Goal: Task Accomplishment & Management: Use online tool/utility

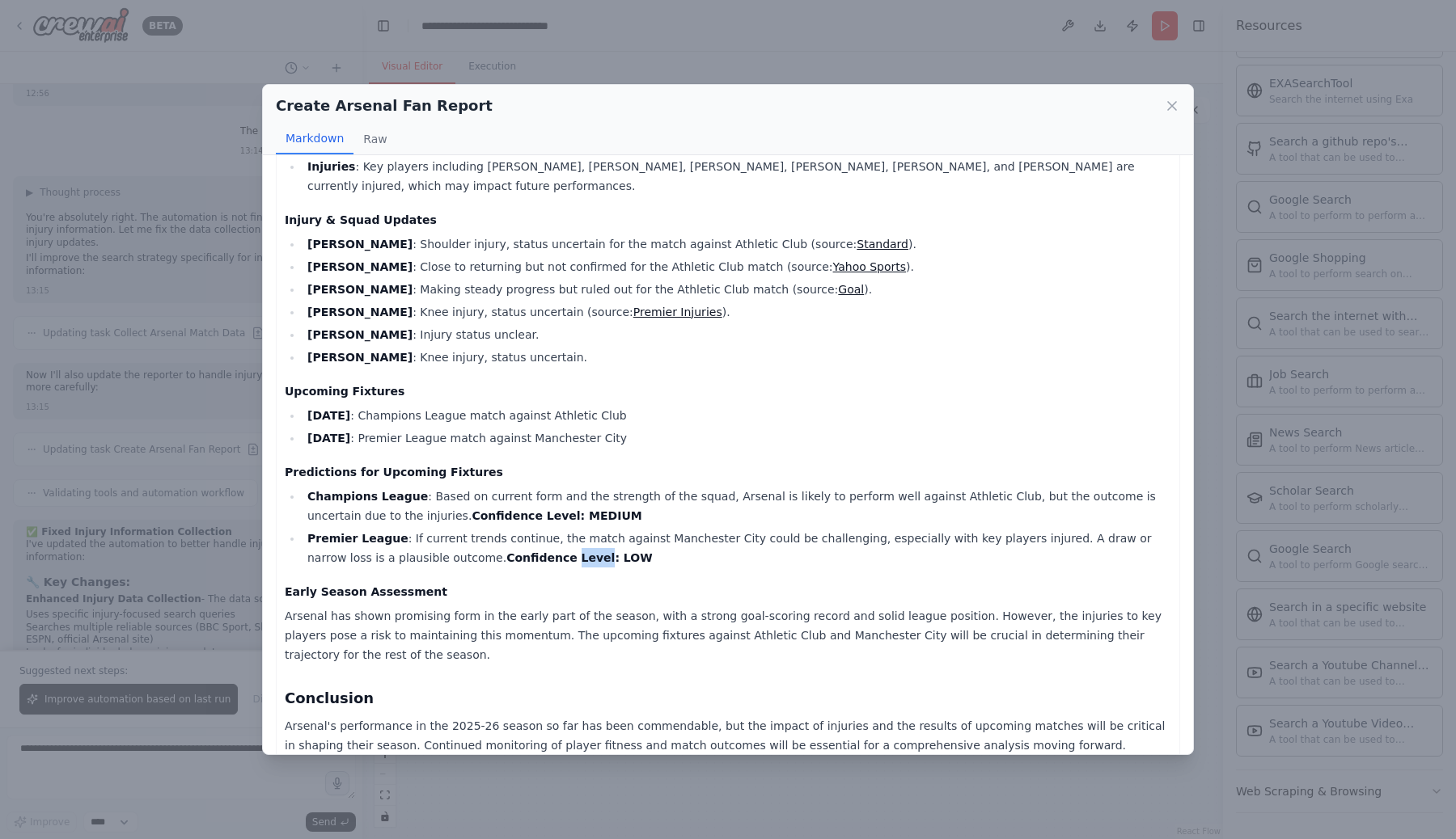
scroll to position [573, 0]
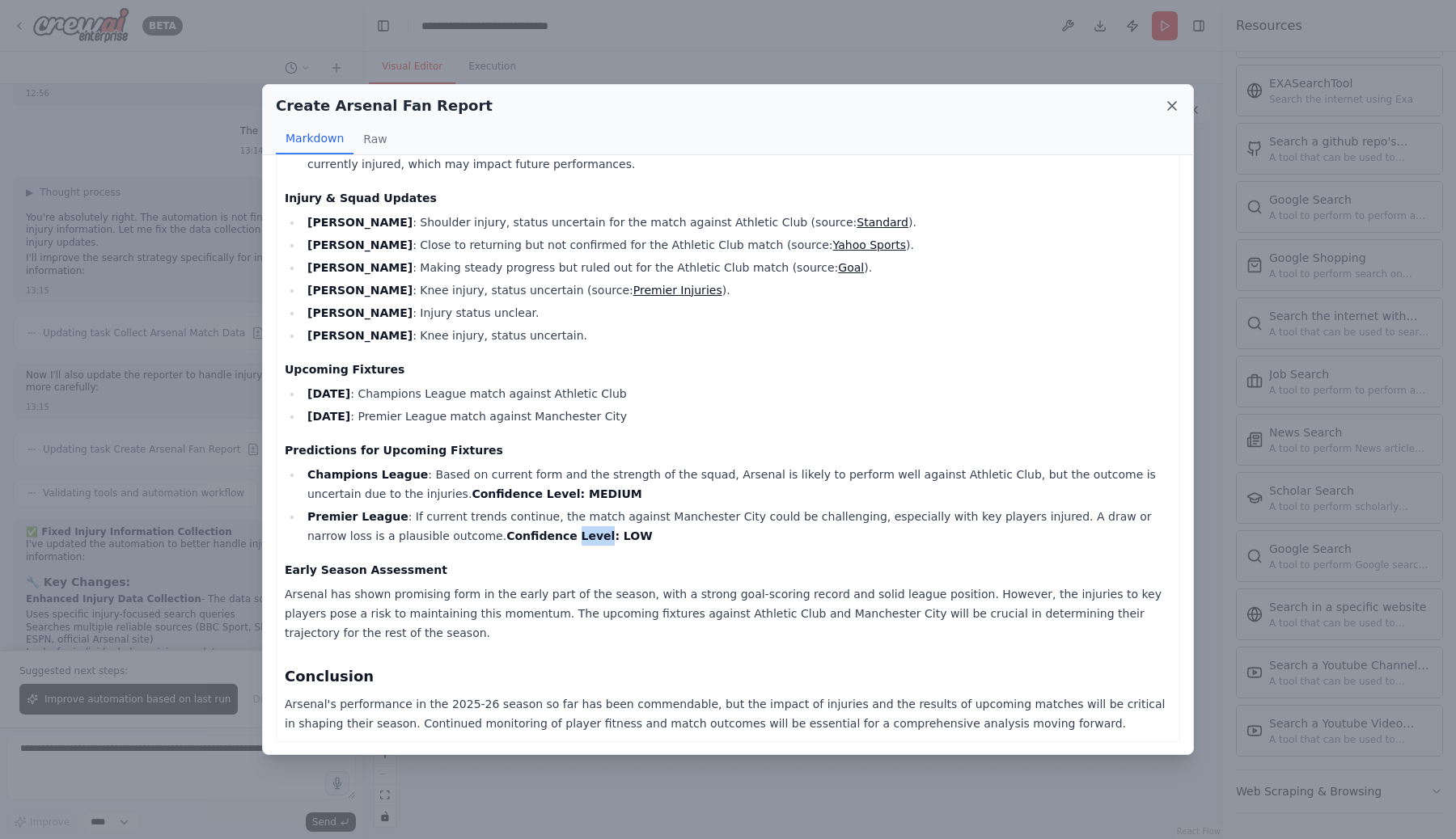
click at [1170, 106] on icon at bounding box center [1172, 106] width 17 height 17
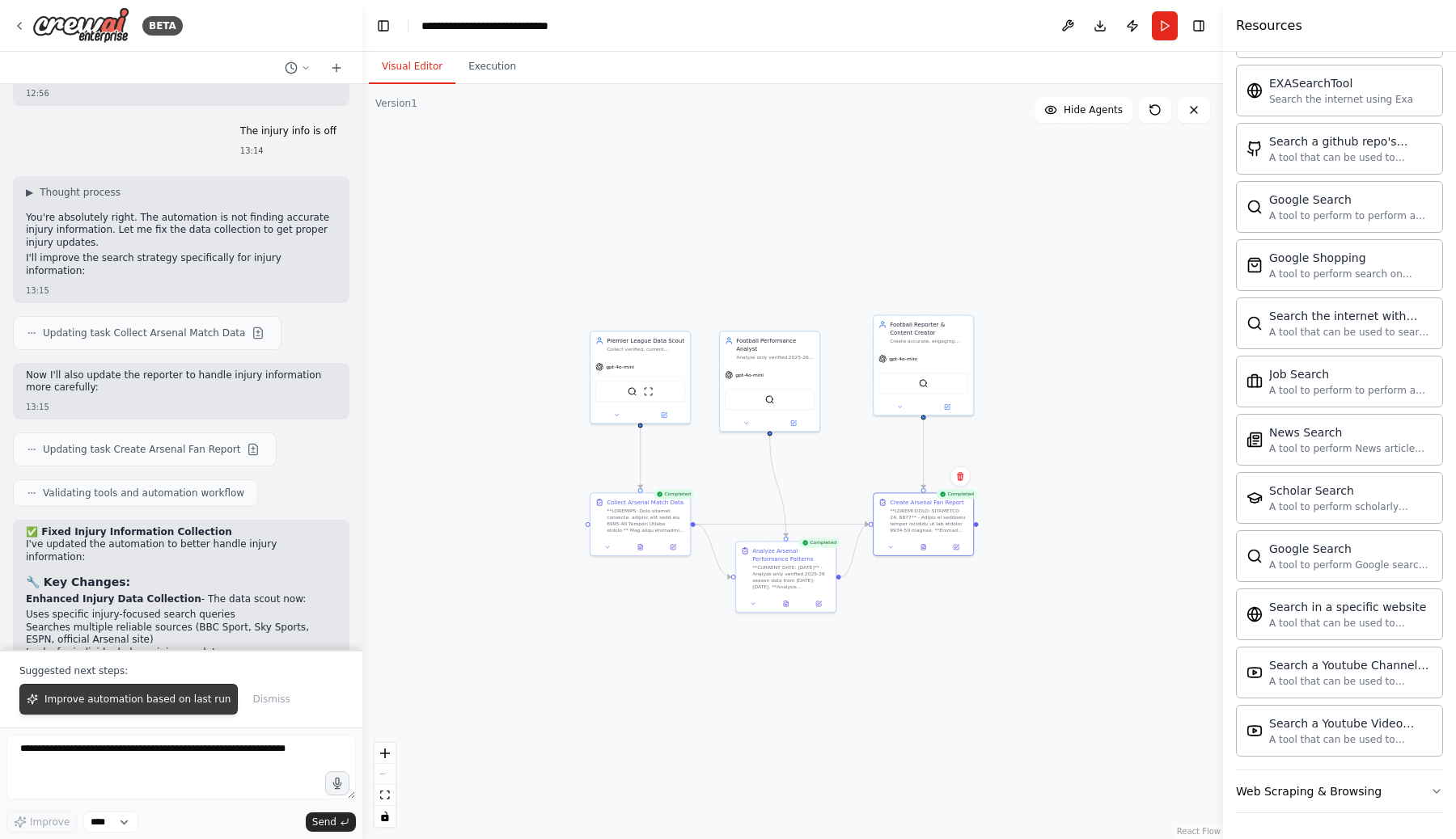
click at [147, 700] on span "Improve automation based on last run" at bounding box center [137, 699] width 186 height 13
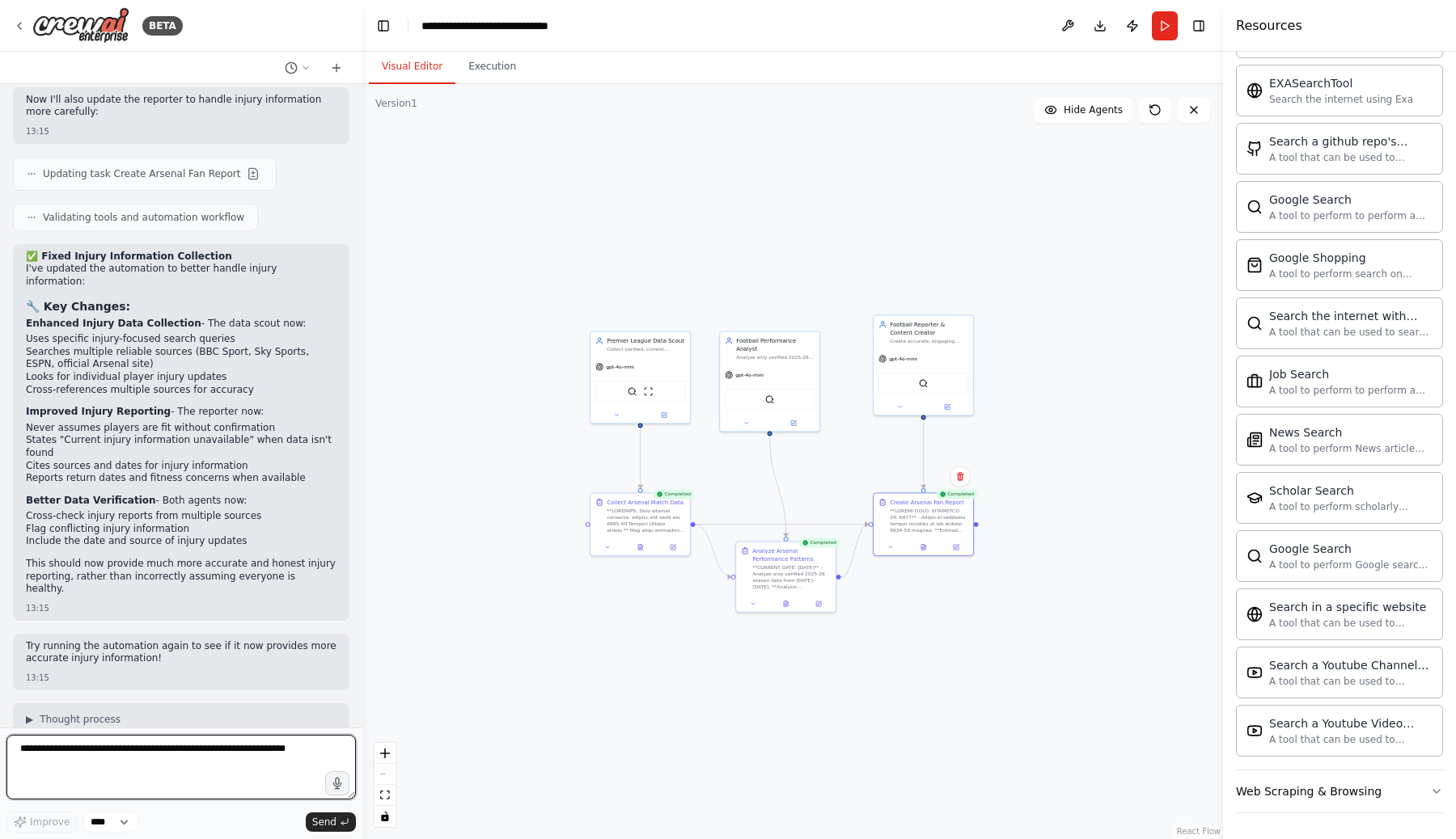
scroll to position [9693, 0]
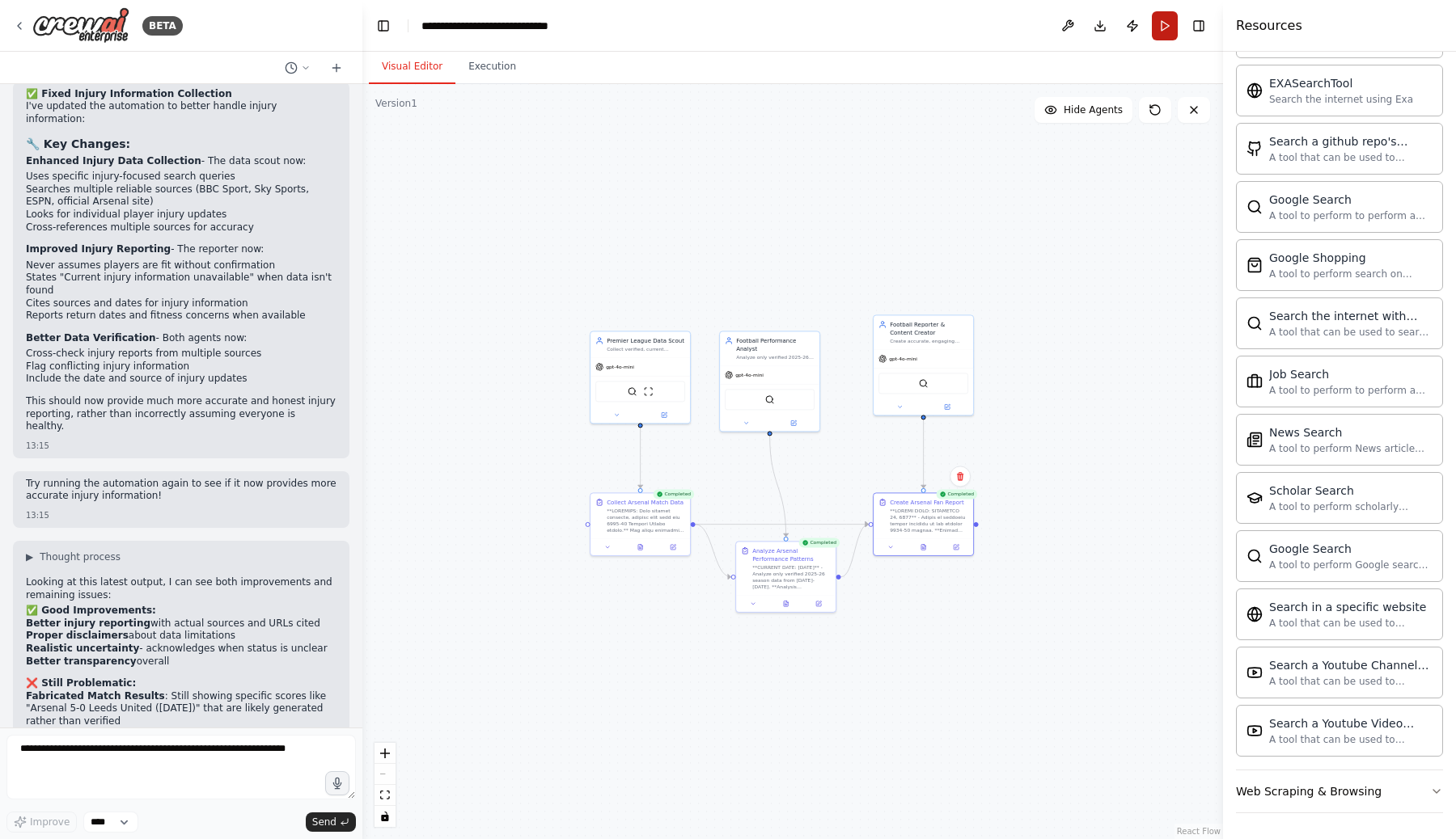
click at [1164, 30] on button "Run" at bounding box center [1164, 26] width 26 height 29
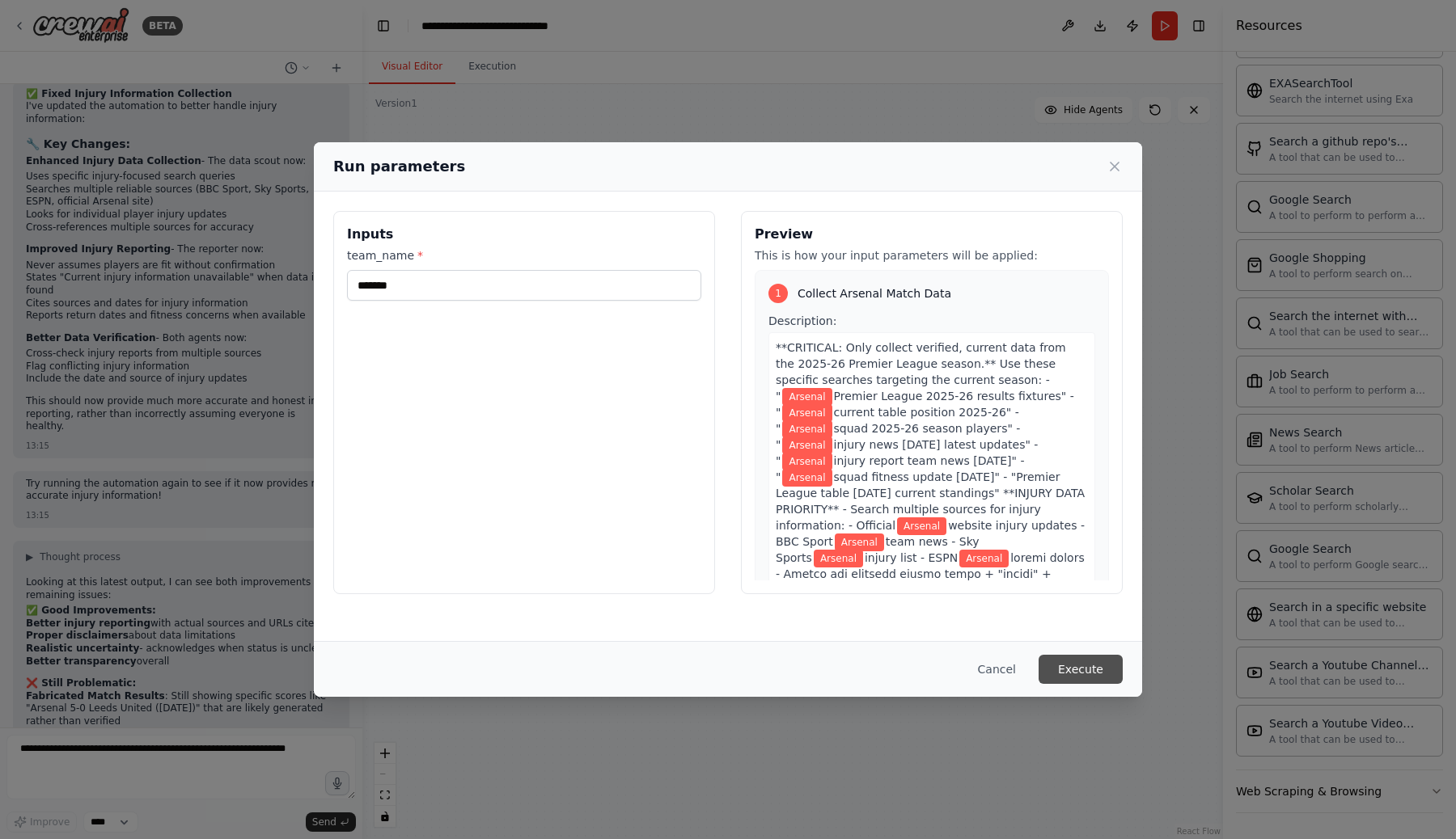
click at [1064, 666] on button "Execute" at bounding box center [1081, 670] width 84 height 29
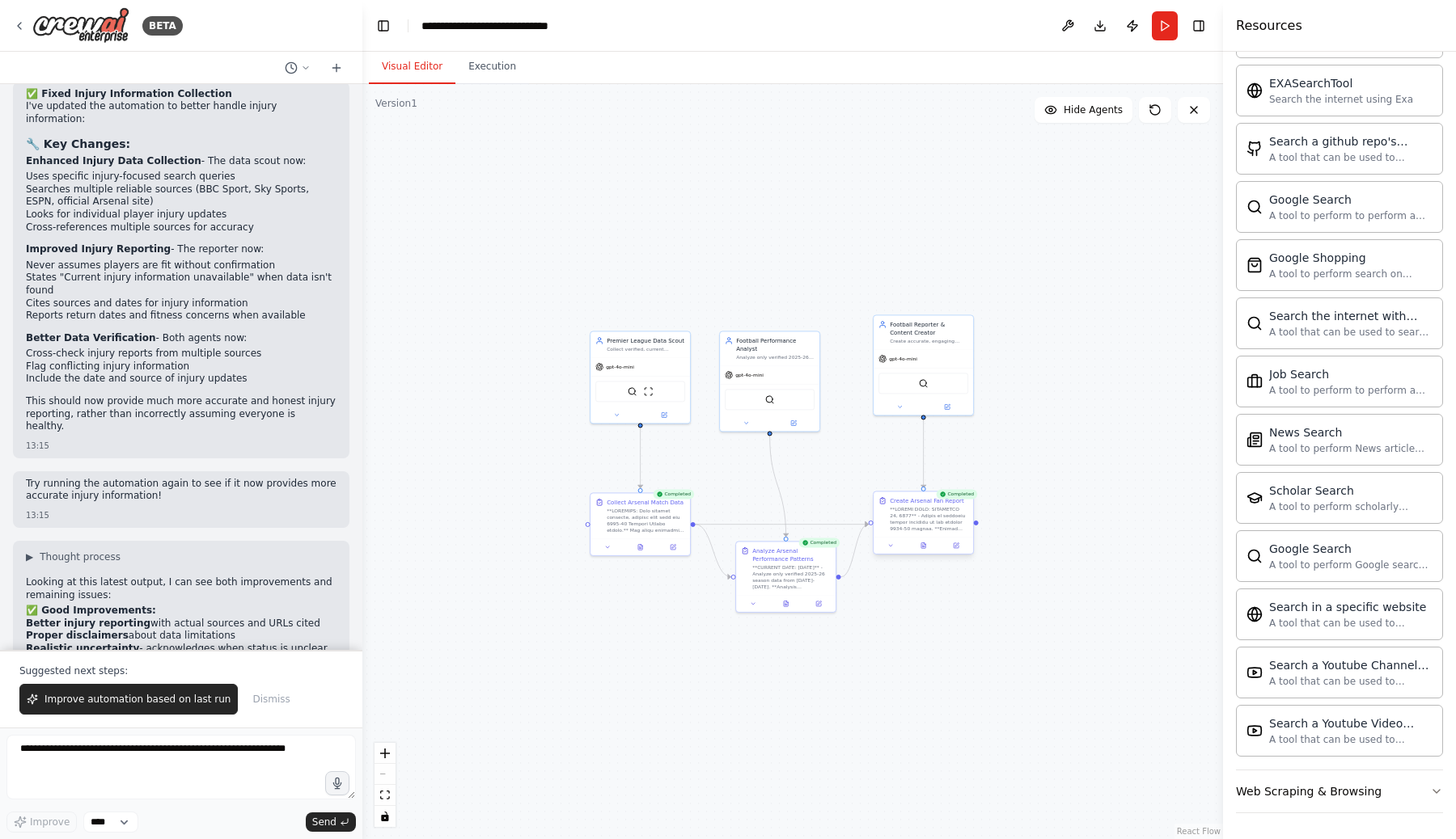
click at [924, 554] on div "Create Arsenal Fan Report" at bounding box center [923, 523] width 101 height 64
click at [925, 546] on icon at bounding box center [923, 546] width 4 height 6
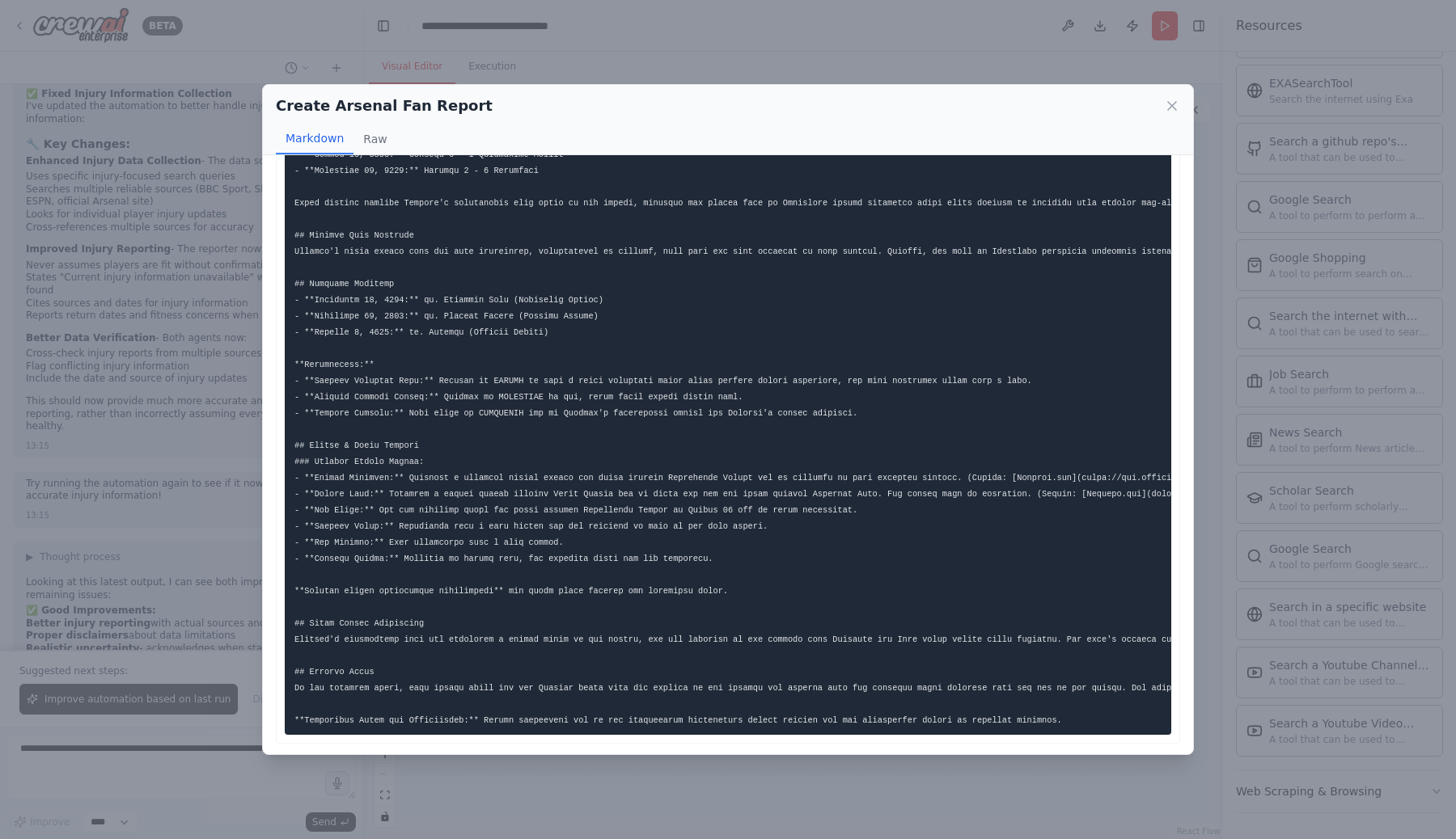
scroll to position [200, 0]
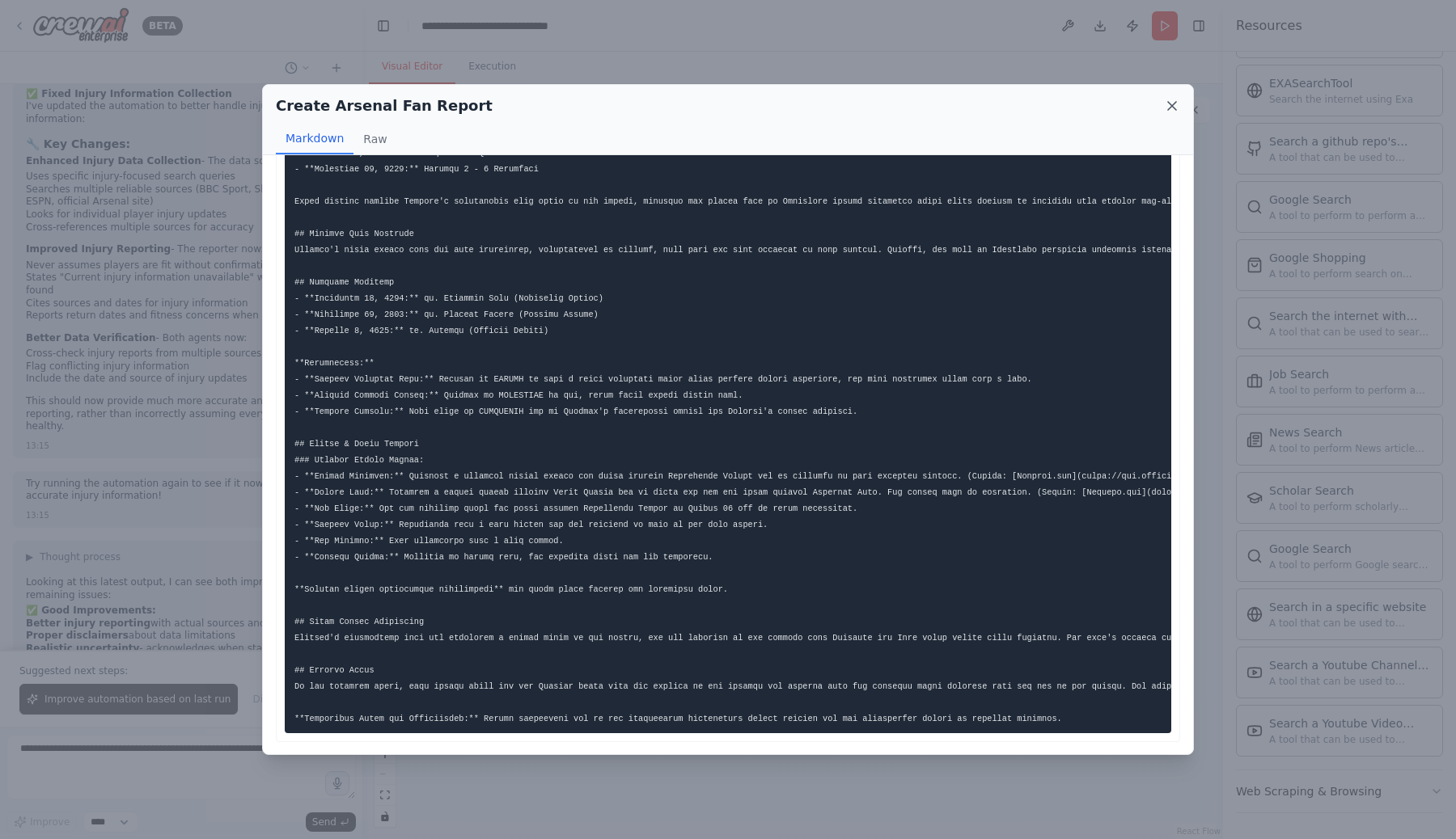
click at [1170, 108] on icon at bounding box center [1172, 106] width 17 height 17
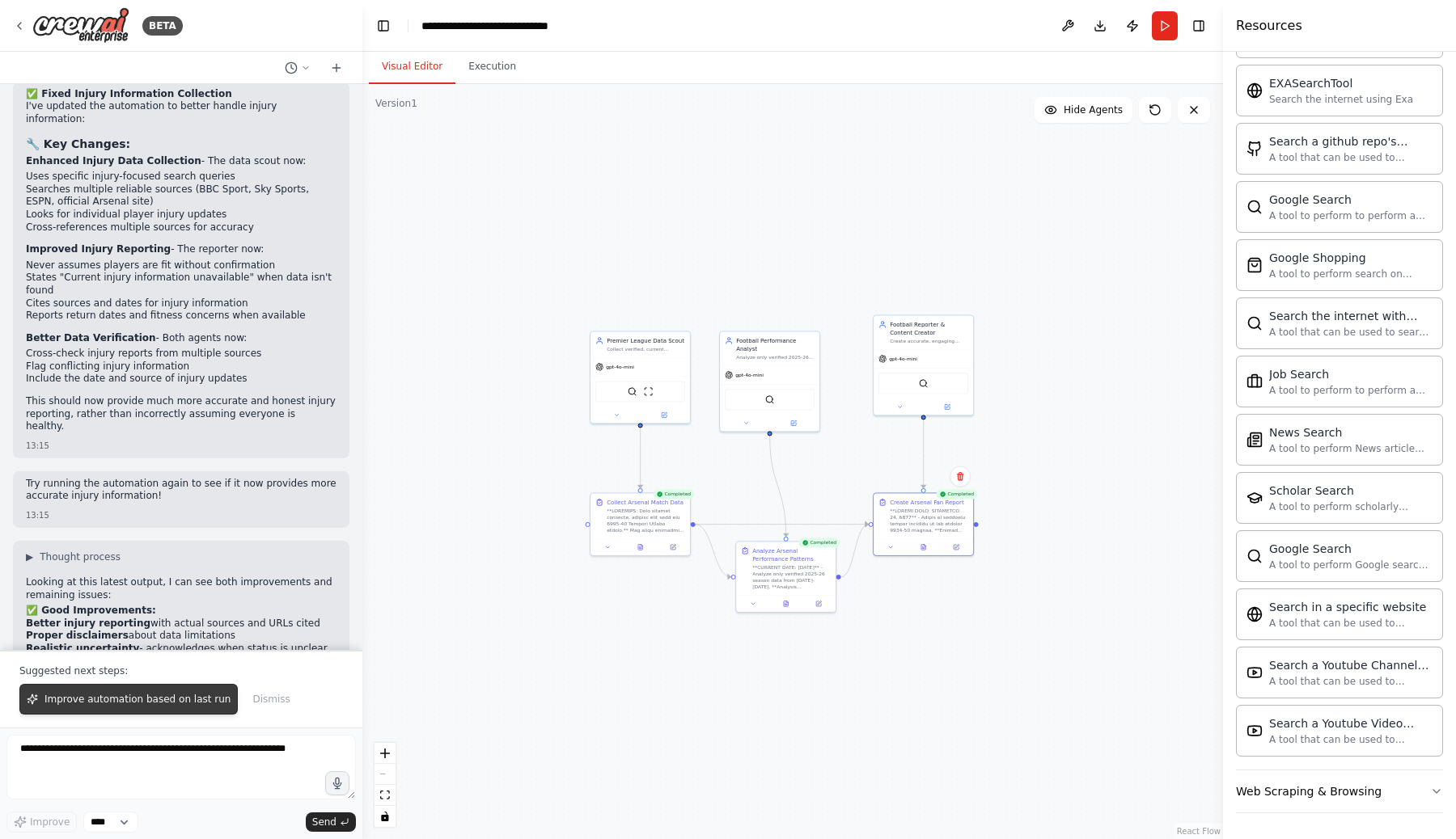
click at [178, 702] on span "Improve automation based on last run" at bounding box center [137, 699] width 186 height 13
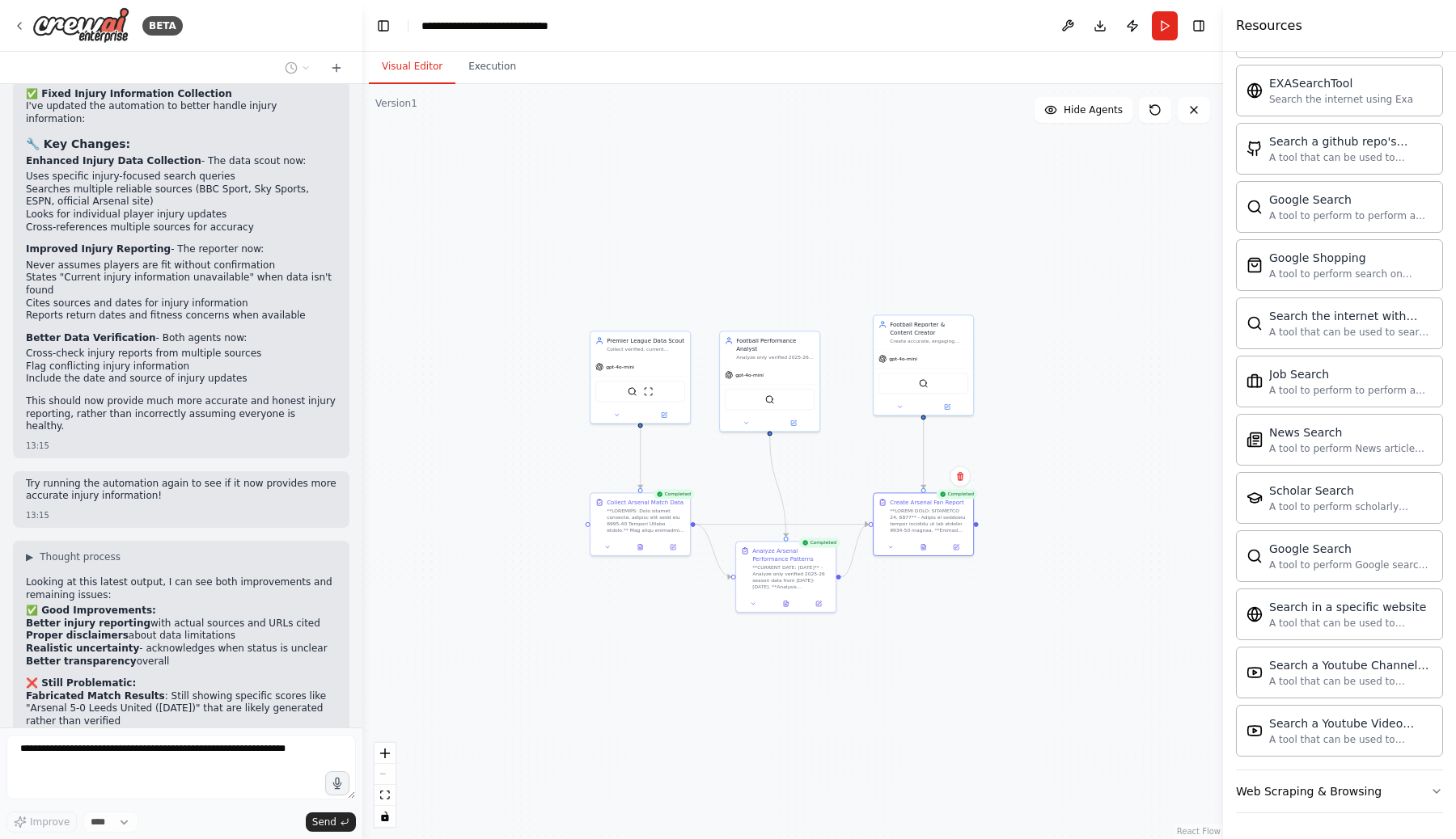
scroll to position [9736, 0]
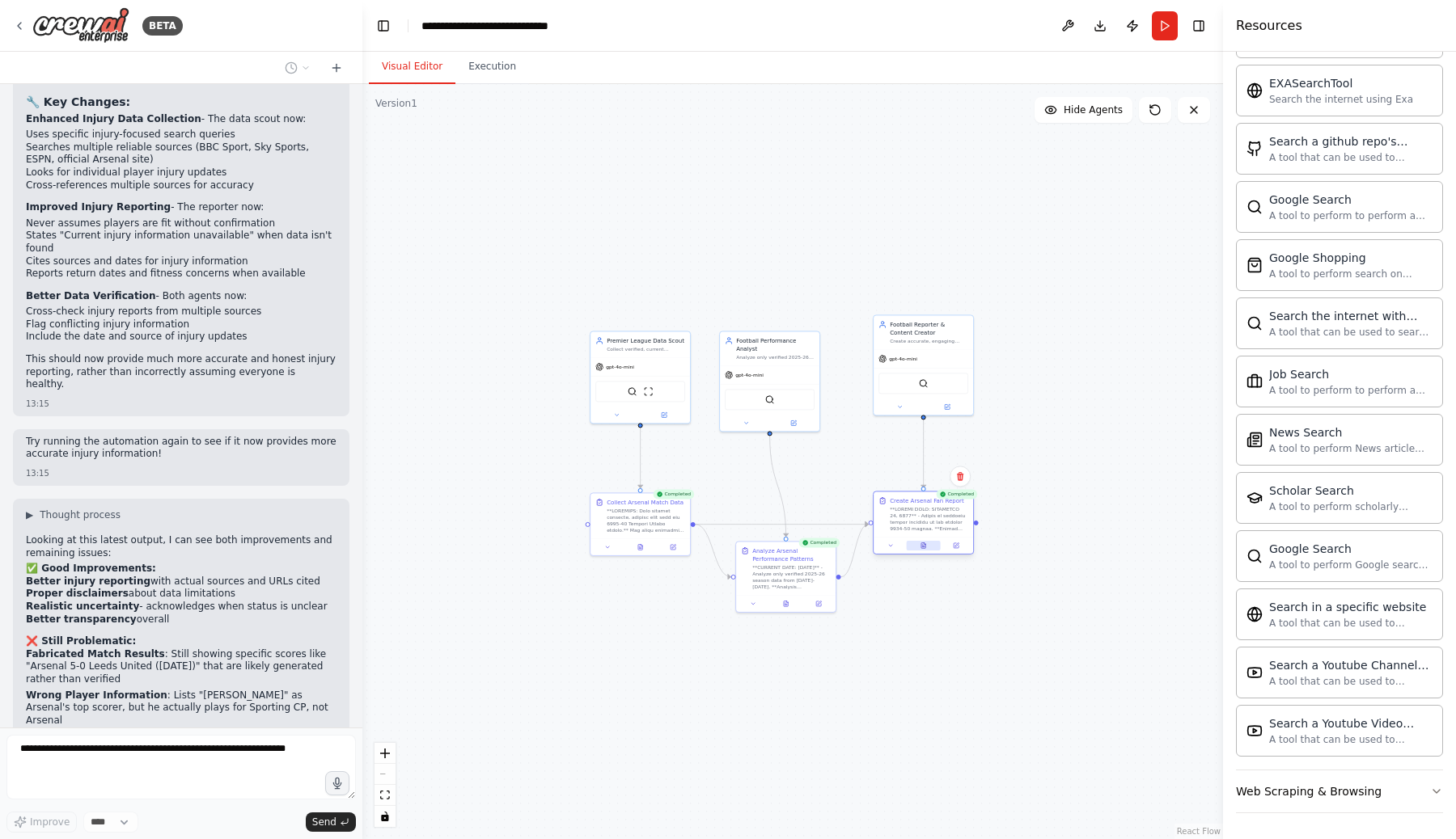
click at [921, 546] on icon at bounding box center [923, 546] width 4 height 6
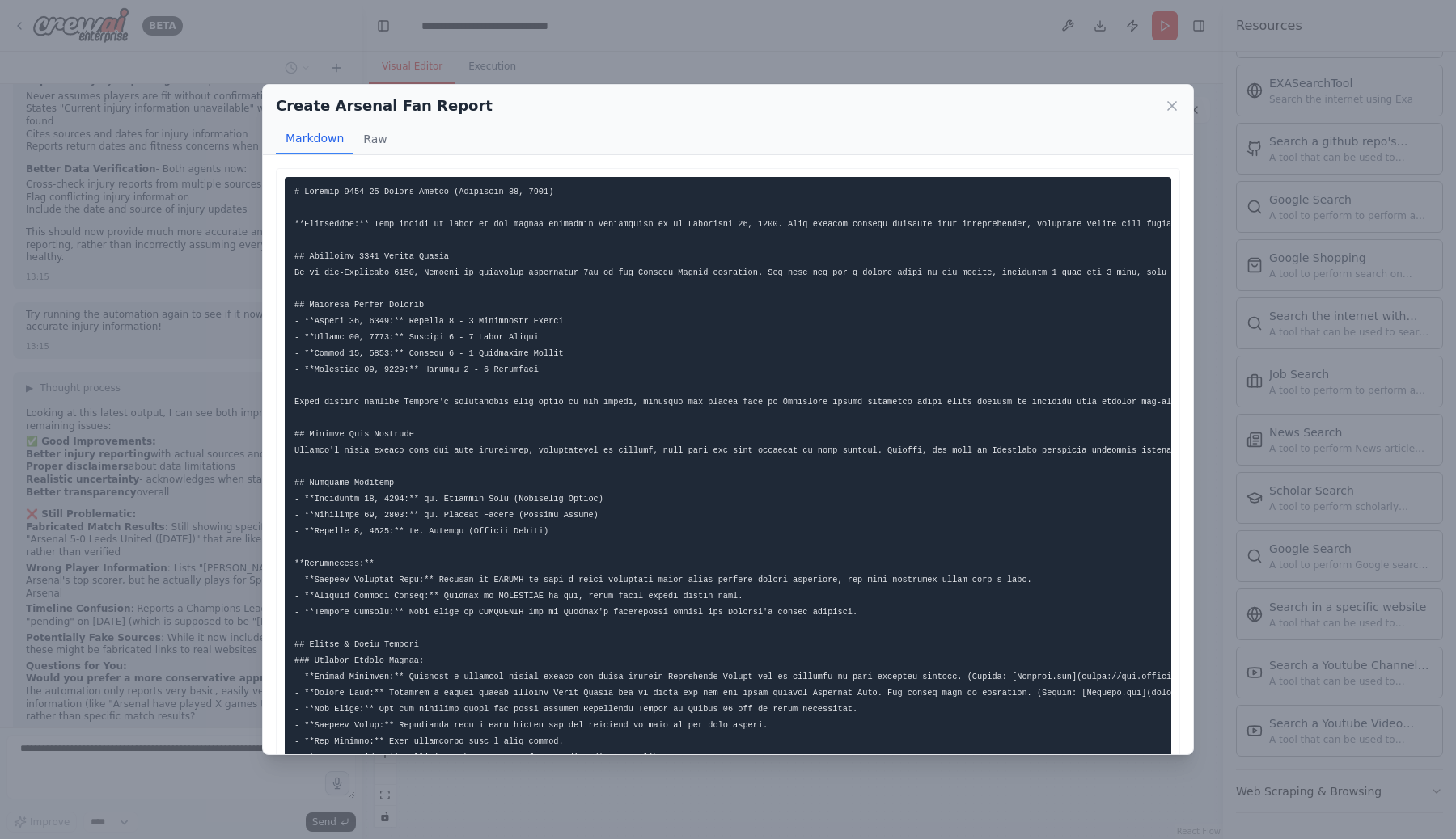
scroll to position [9874, 0]
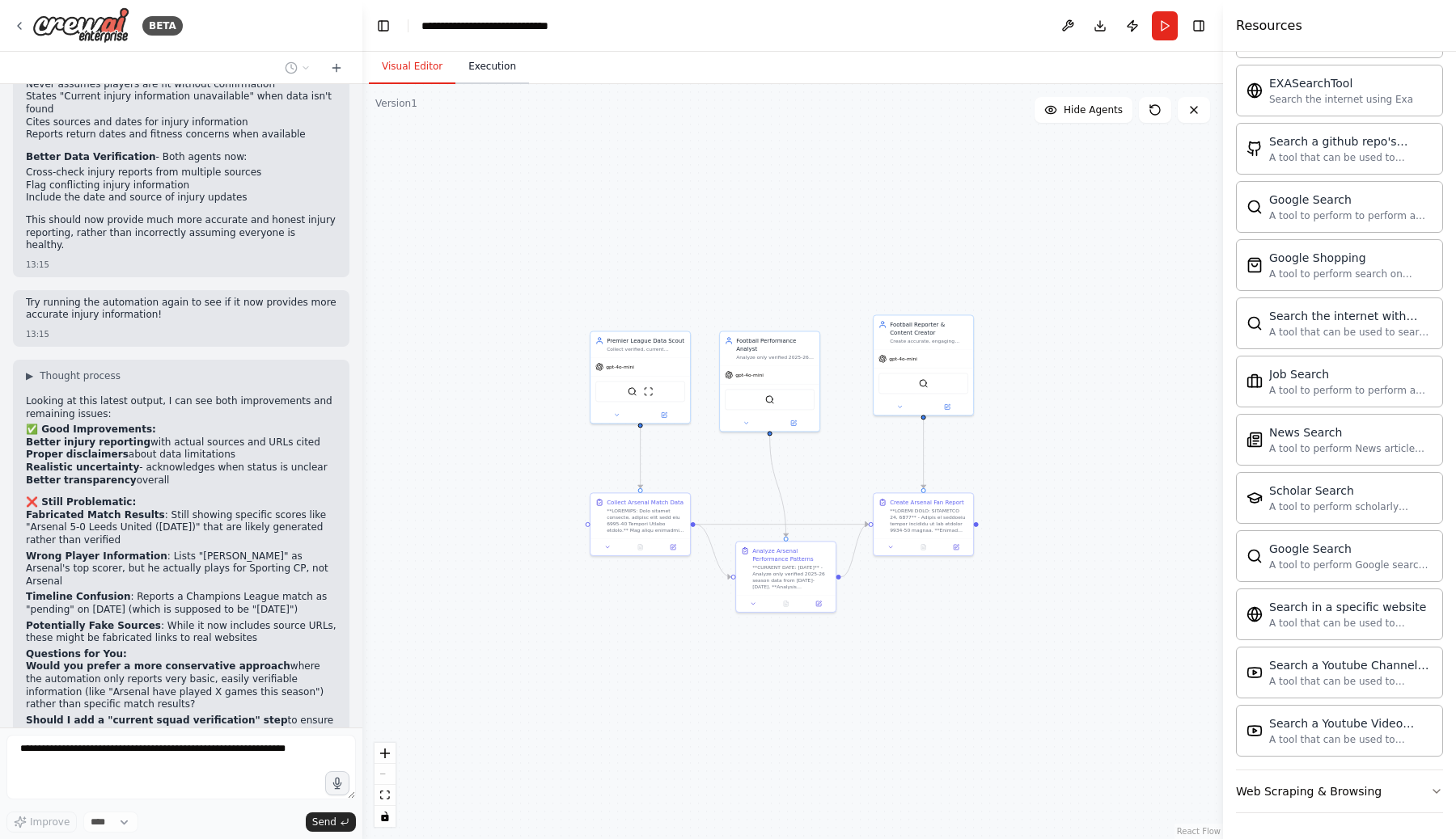
click at [491, 64] on button "Execution" at bounding box center [492, 67] width 73 height 34
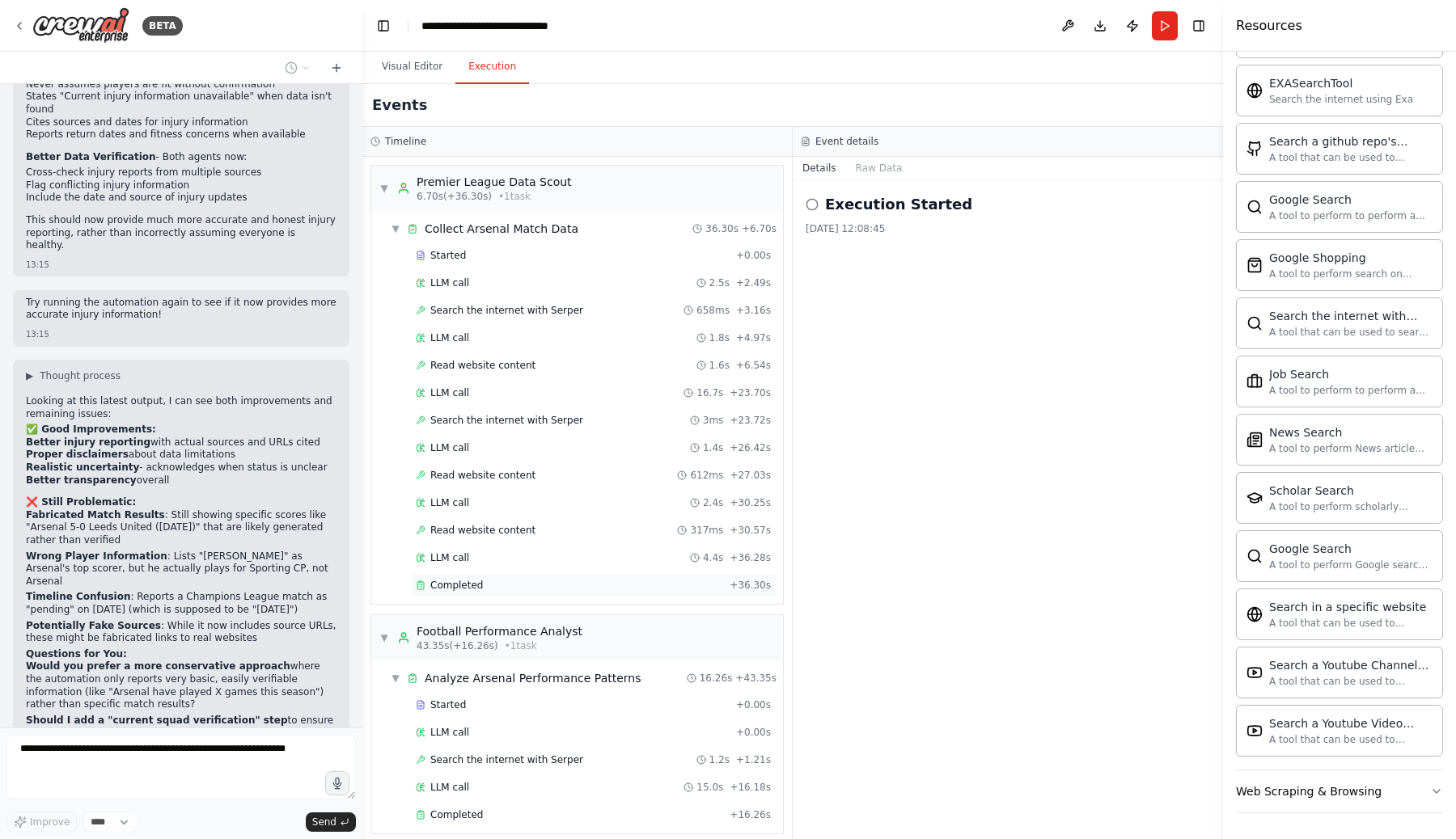
click at [478, 586] on span "Completed" at bounding box center [456, 586] width 52 height 13
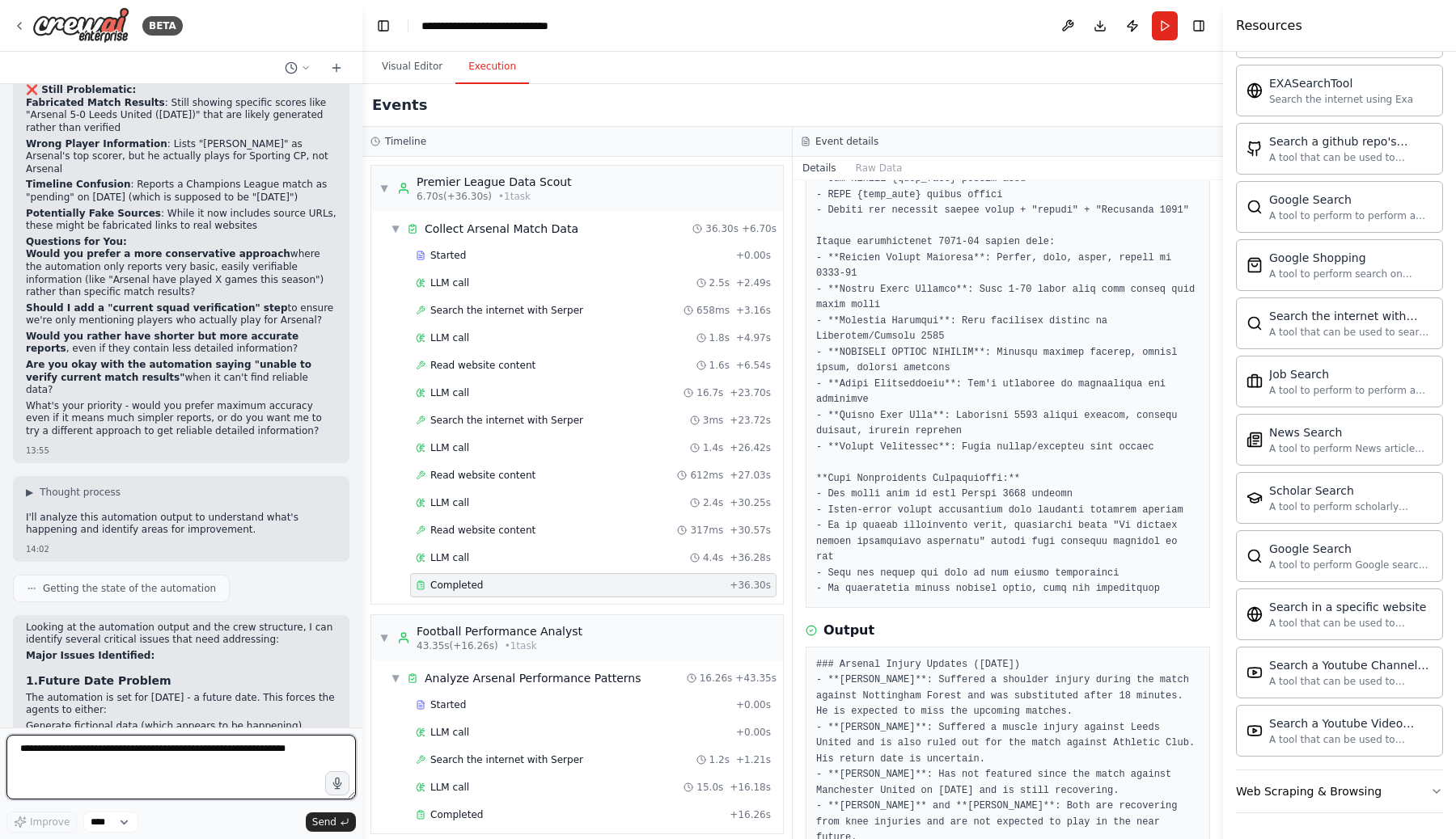
scroll to position [0, 0]
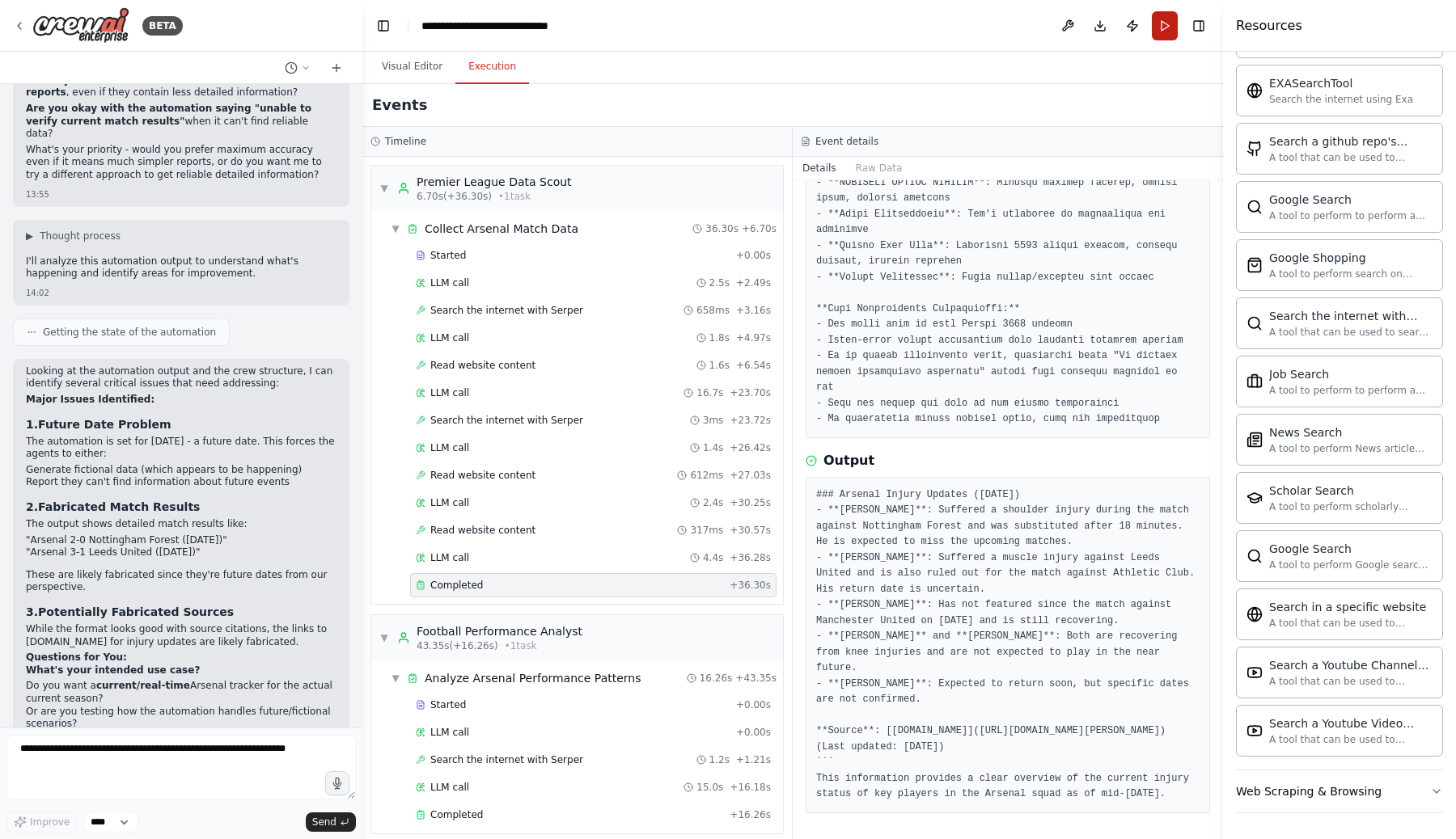
click at [1164, 29] on button "Run" at bounding box center [1164, 26] width 26 height 29
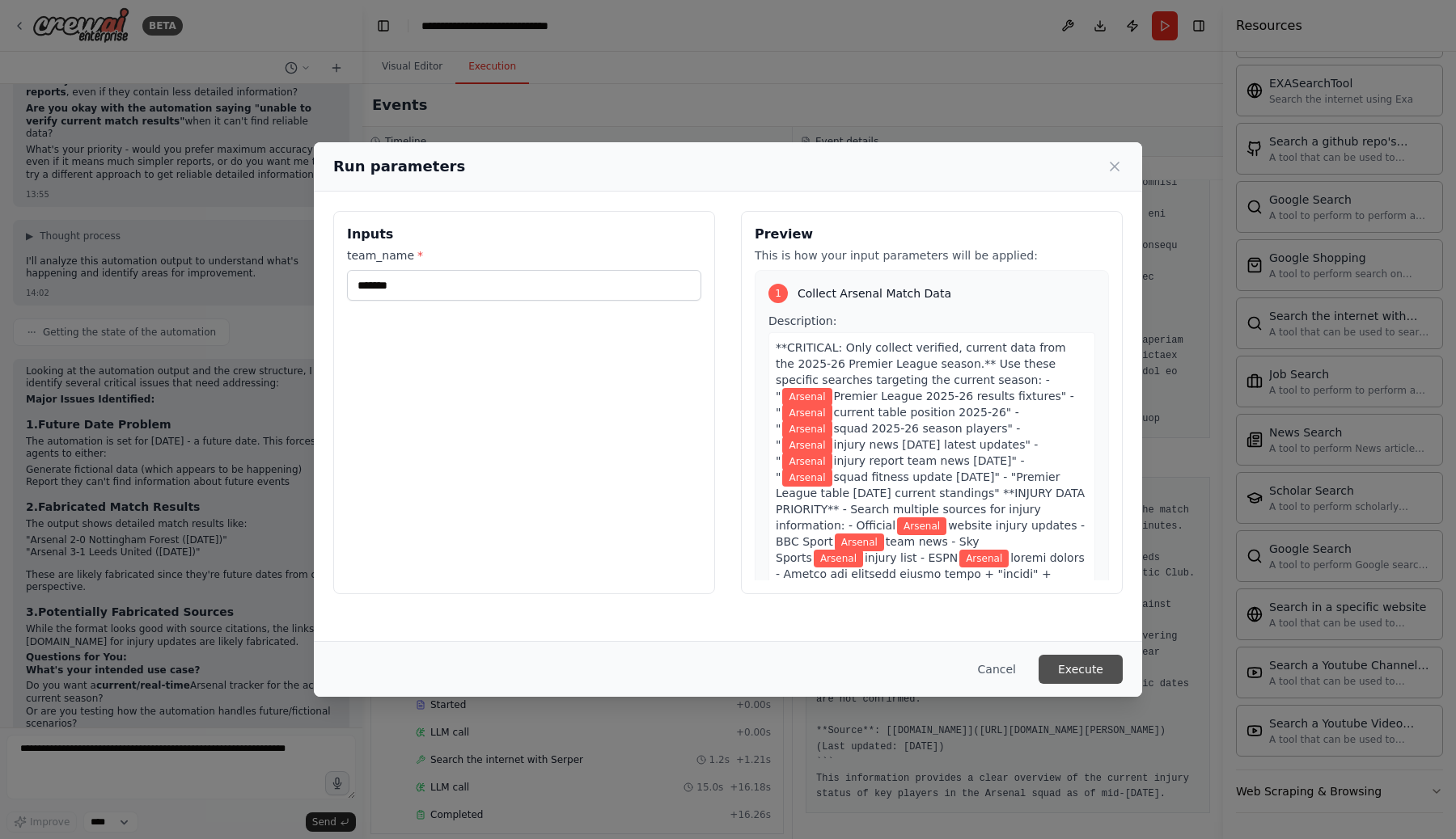
click at [1064, 670] on button "Execute" at bounding box center [1081, 670] width 84 height 29
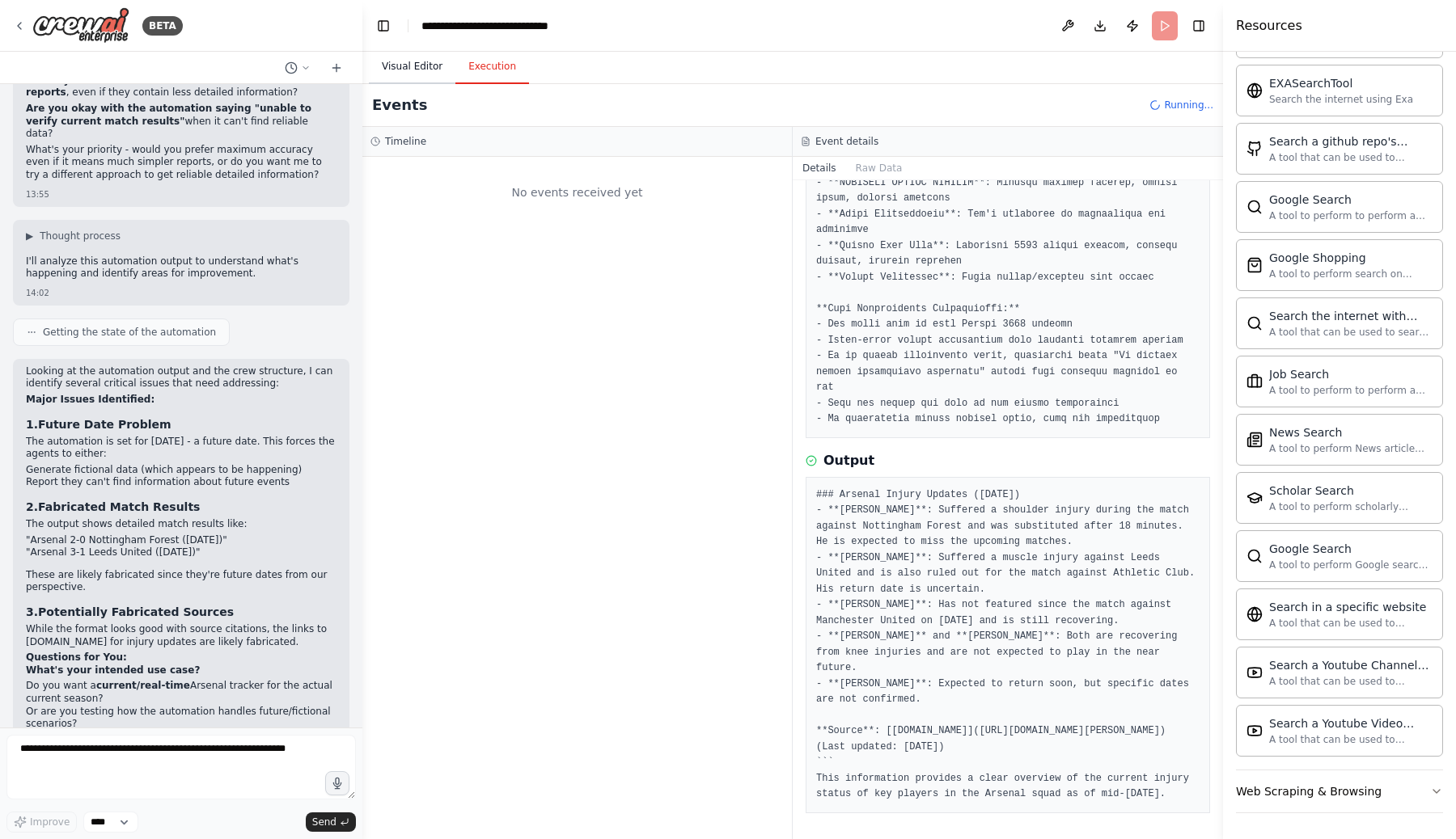
click at [404, 64] on button "Visual Editor" at bounding box center [412, 67] width 86 height 34
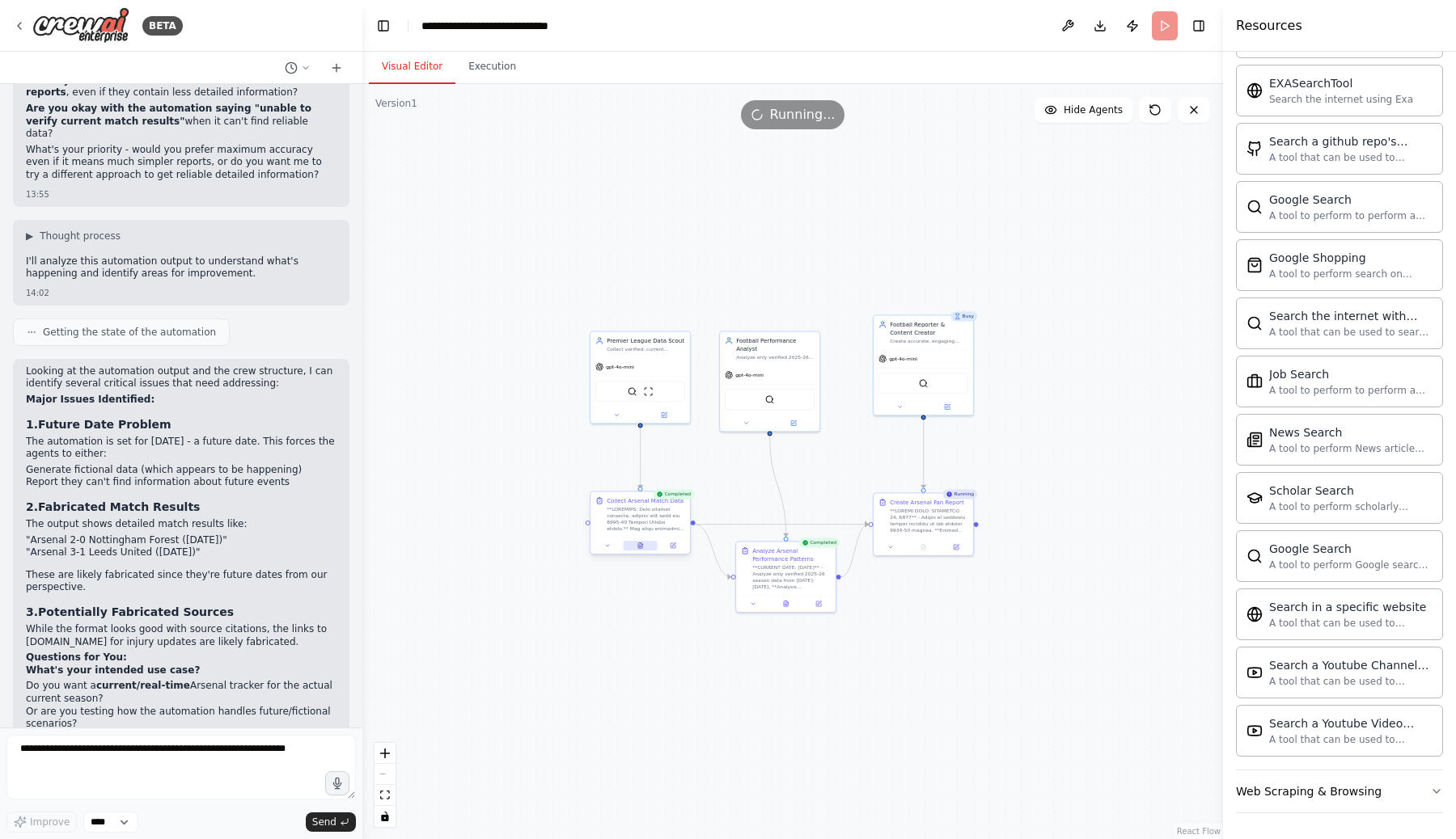
click at [640, 547] on icon at bounding box center [640, 546] width 4 height 6
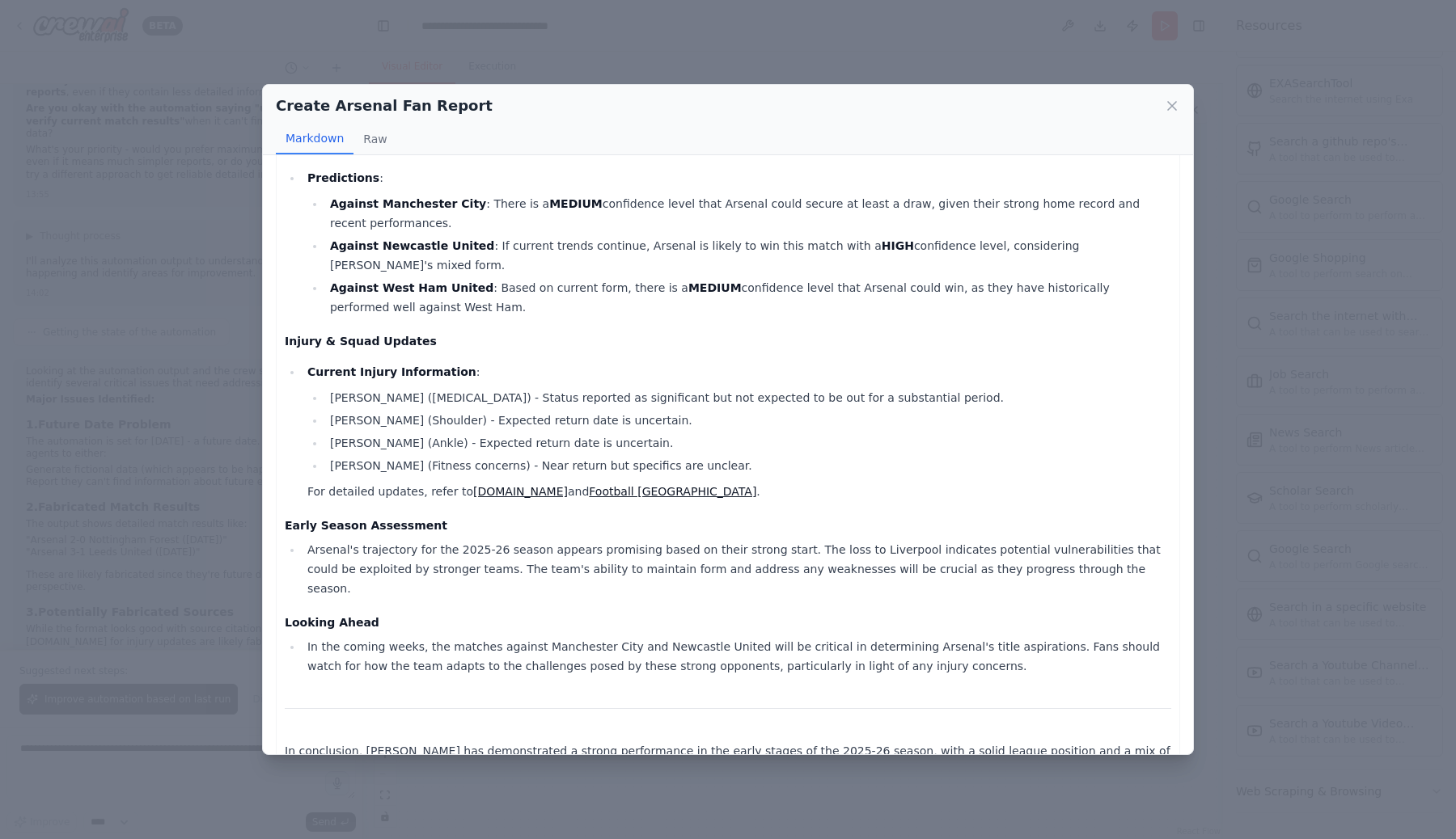
scroll to position [607, 0]
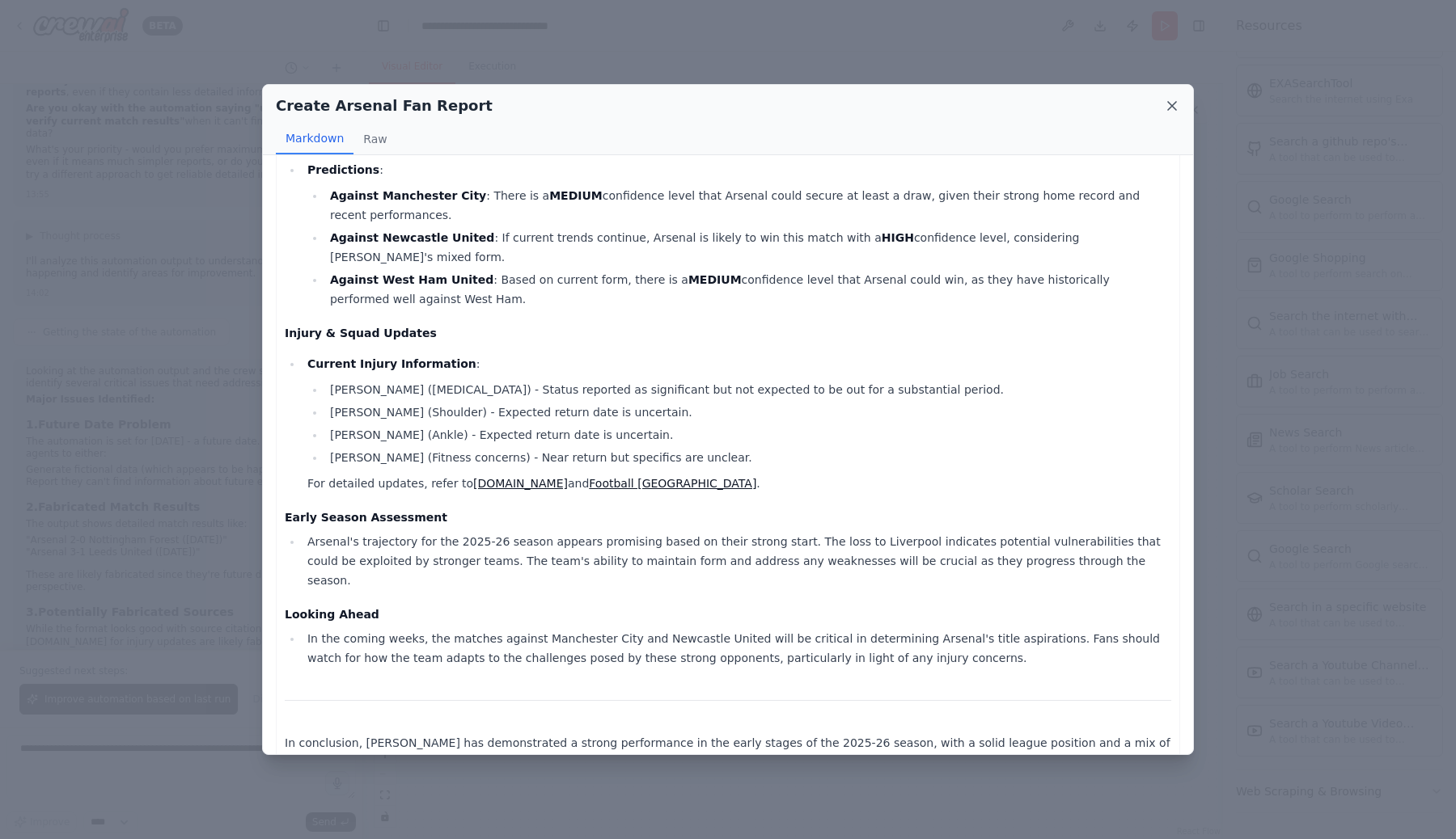
click at [1173, 107] on icon at bounding box center [1171, 106] width 8 height 8
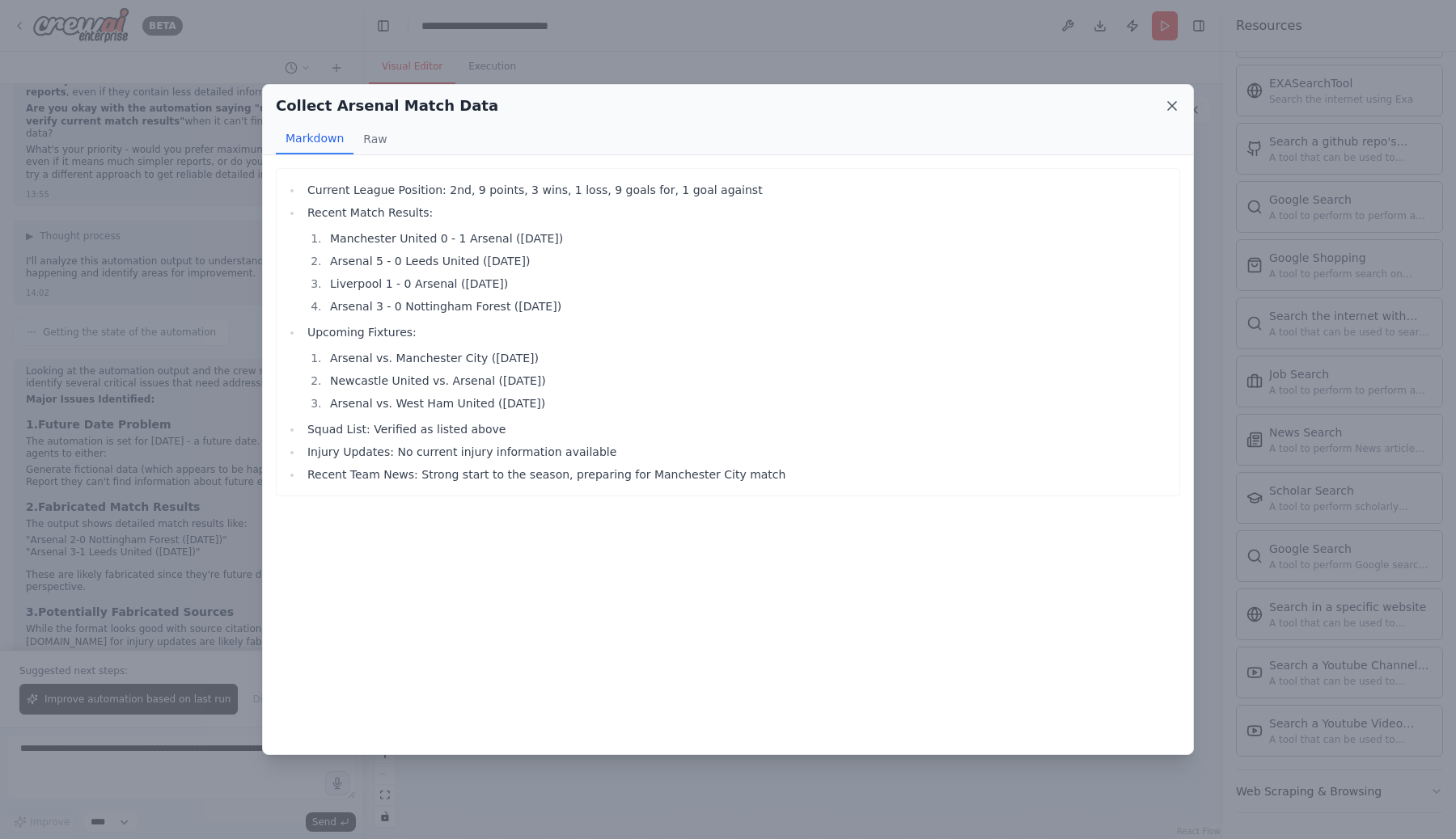
click at [1168, 106] on icon at bounding box center [1172, 106] width 17 height 17
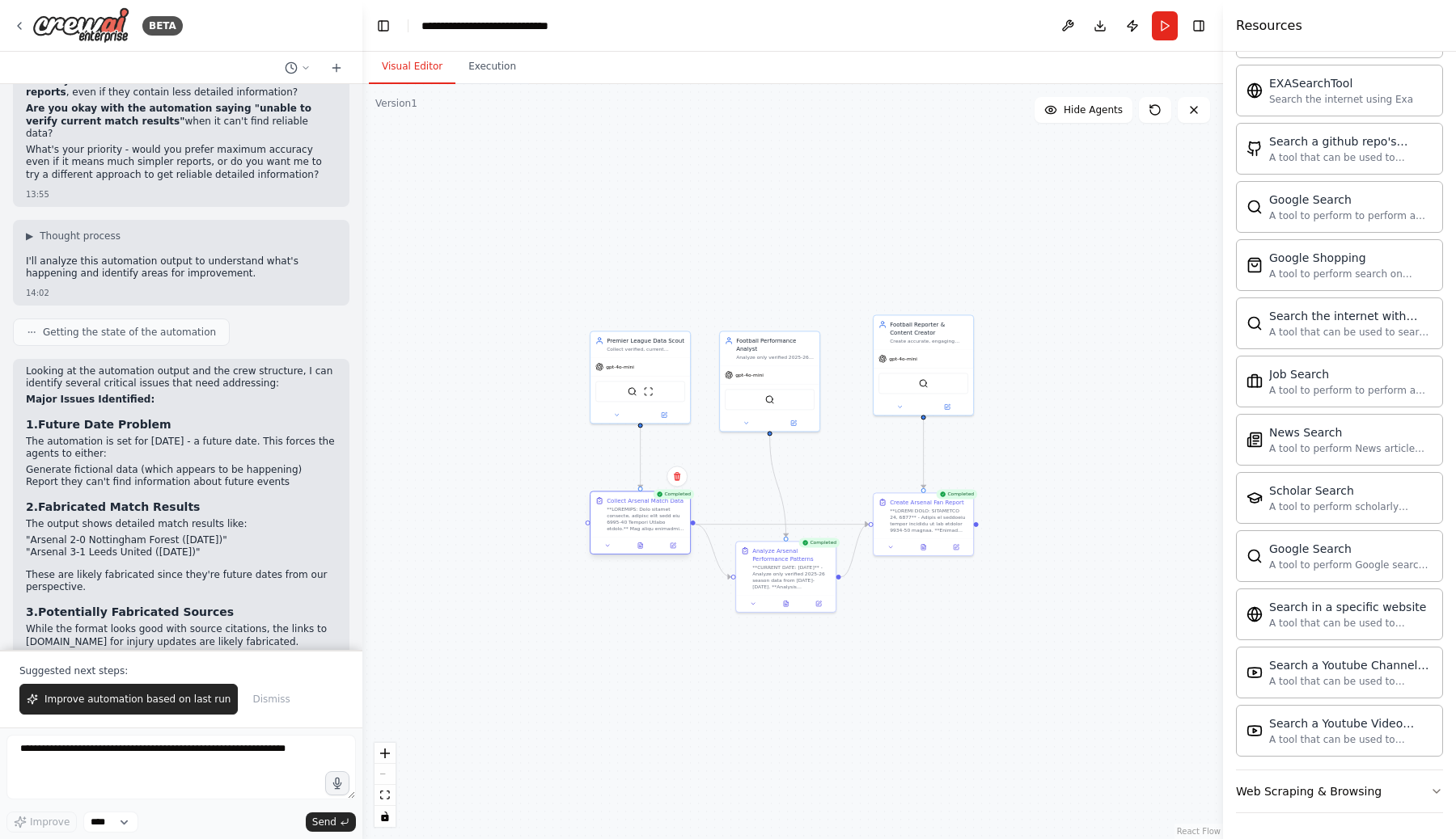
click at [640, 554] on div "Completed Collect Arsenal Match Data" at bounding box center [640, 524] width 101 height 64
click at [642, 552] on div at bounding box center [640, 545] width 99 height 17
click at [639, 545] on icon at bounding box center [640, 546] width 4 height 6
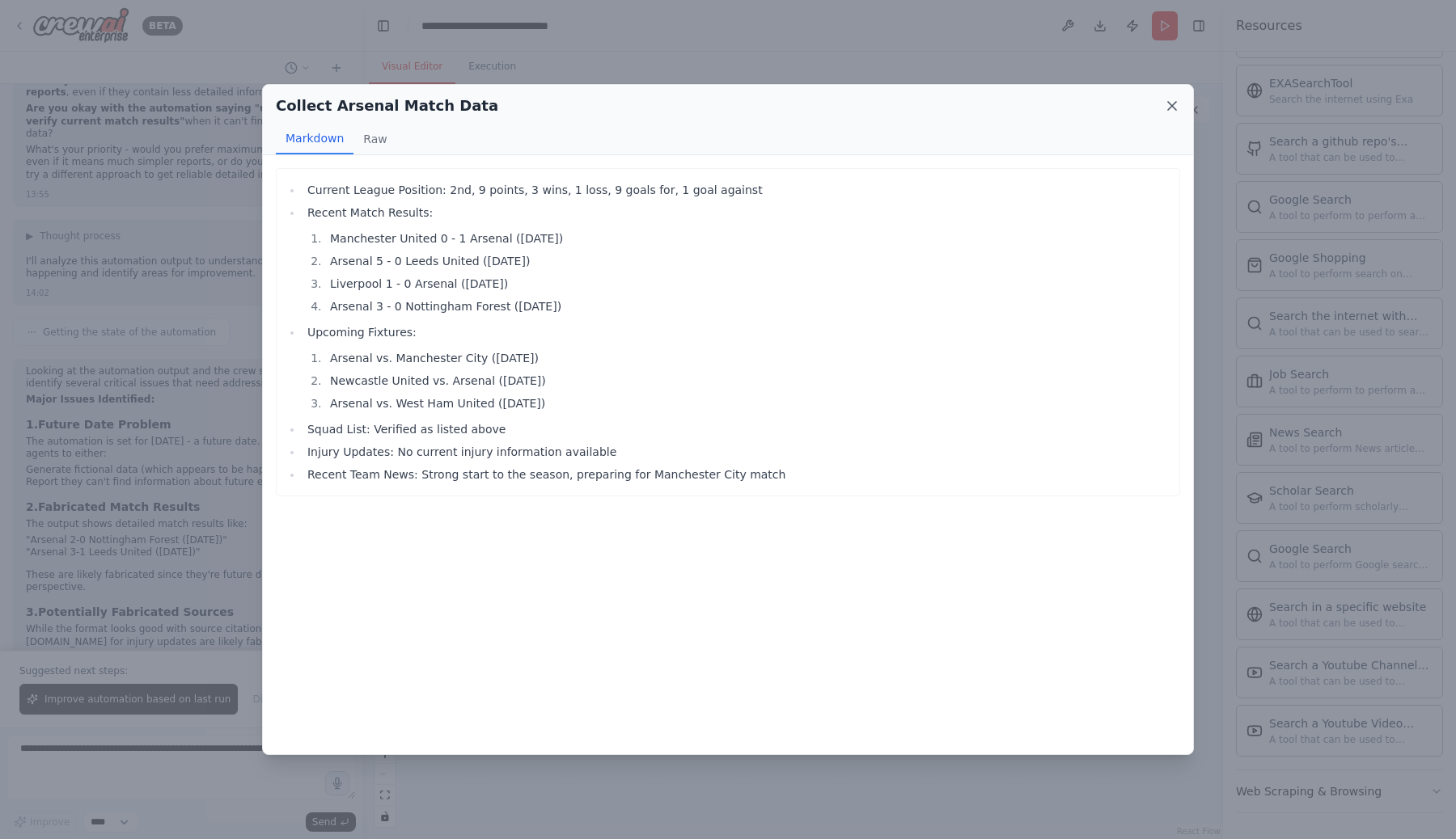
click at [1171, 104] on icon at bounding box center [1172, 106] width 17 height 17
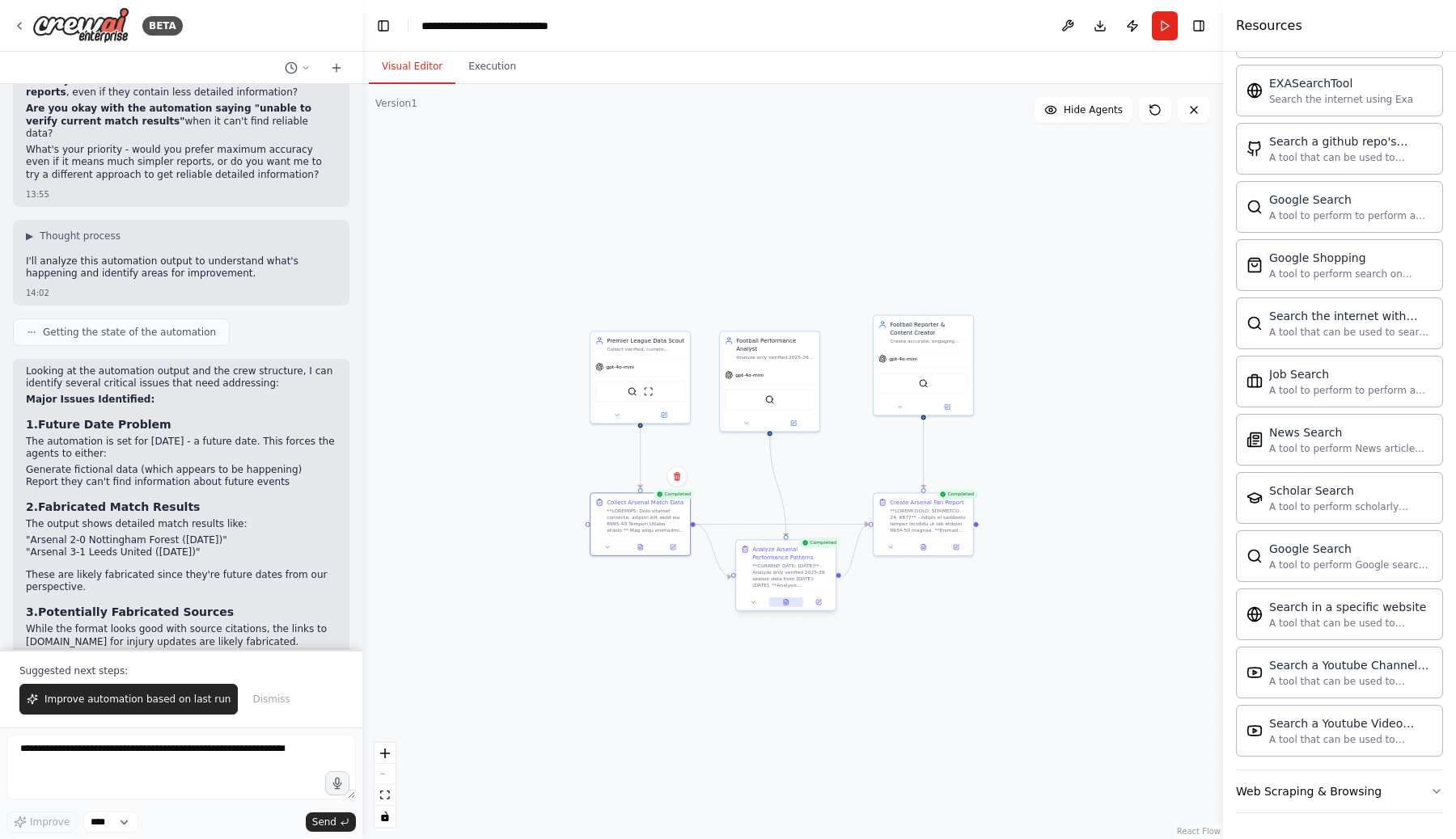
click at [788, 604] on icon at bounding box center [786, 603] width 4 height 6
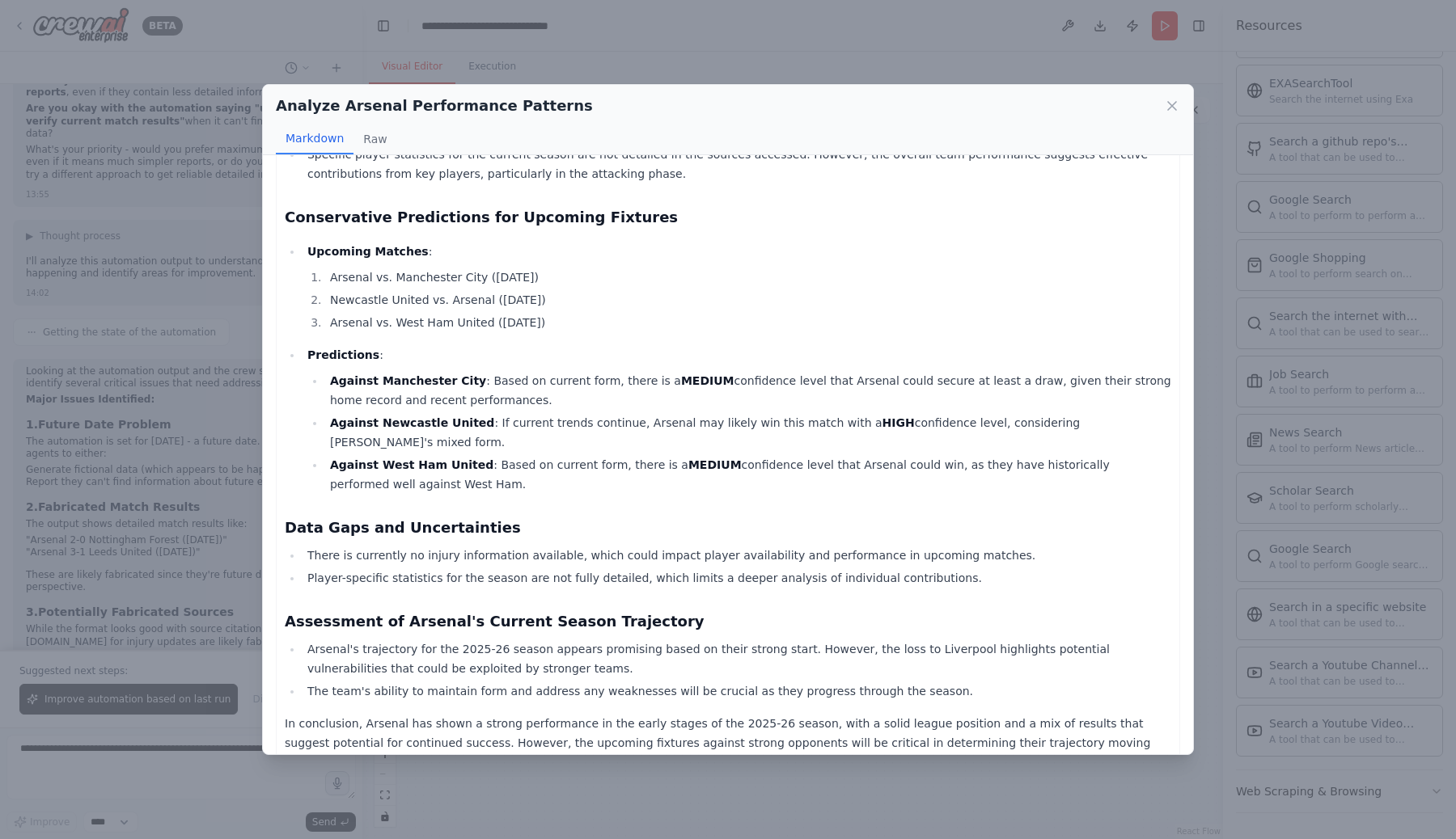
scroll to position [0, 0]
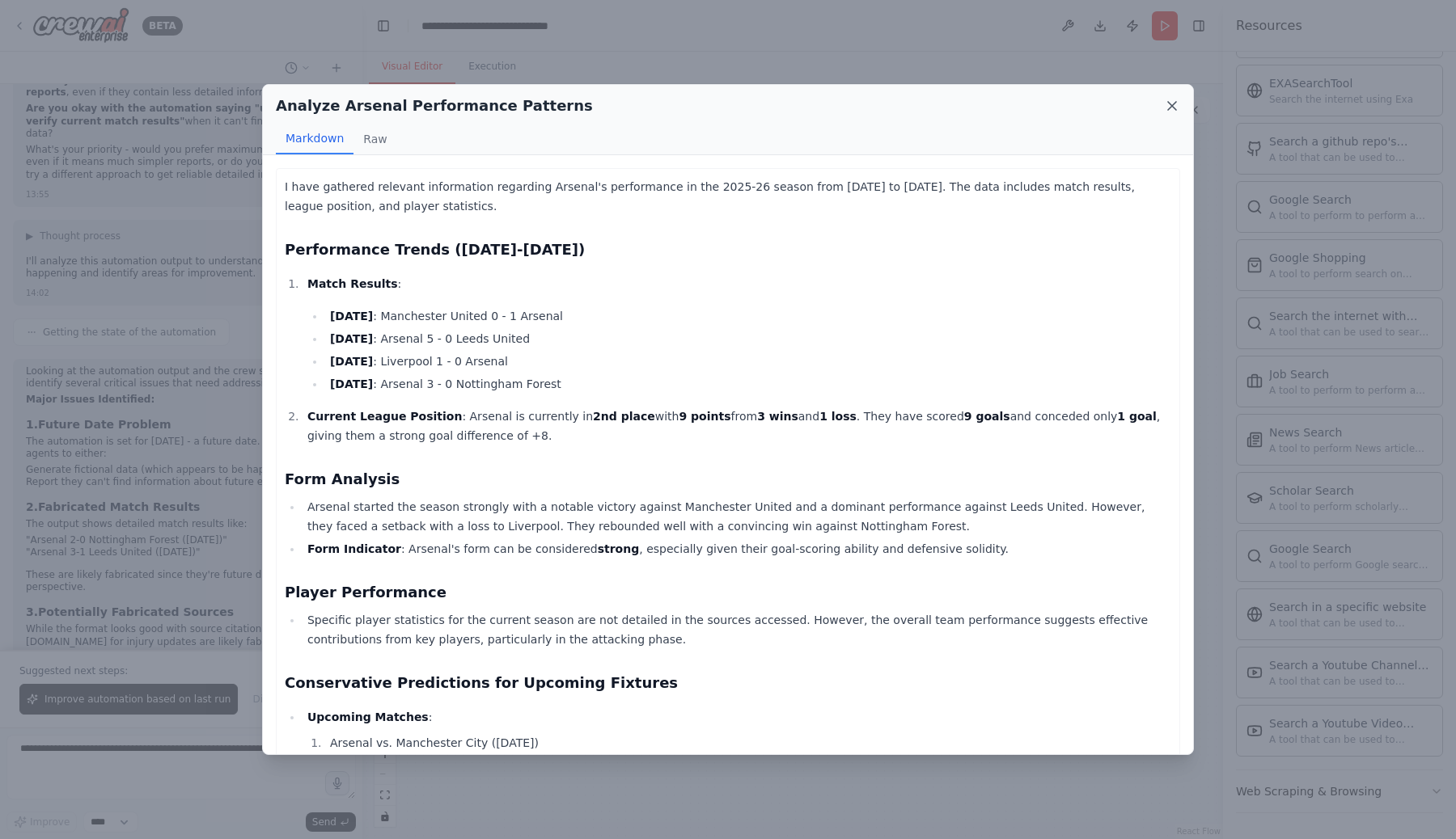
click at [1171, 99] on icon at bounding box center [1172, 106] width 17 height 17
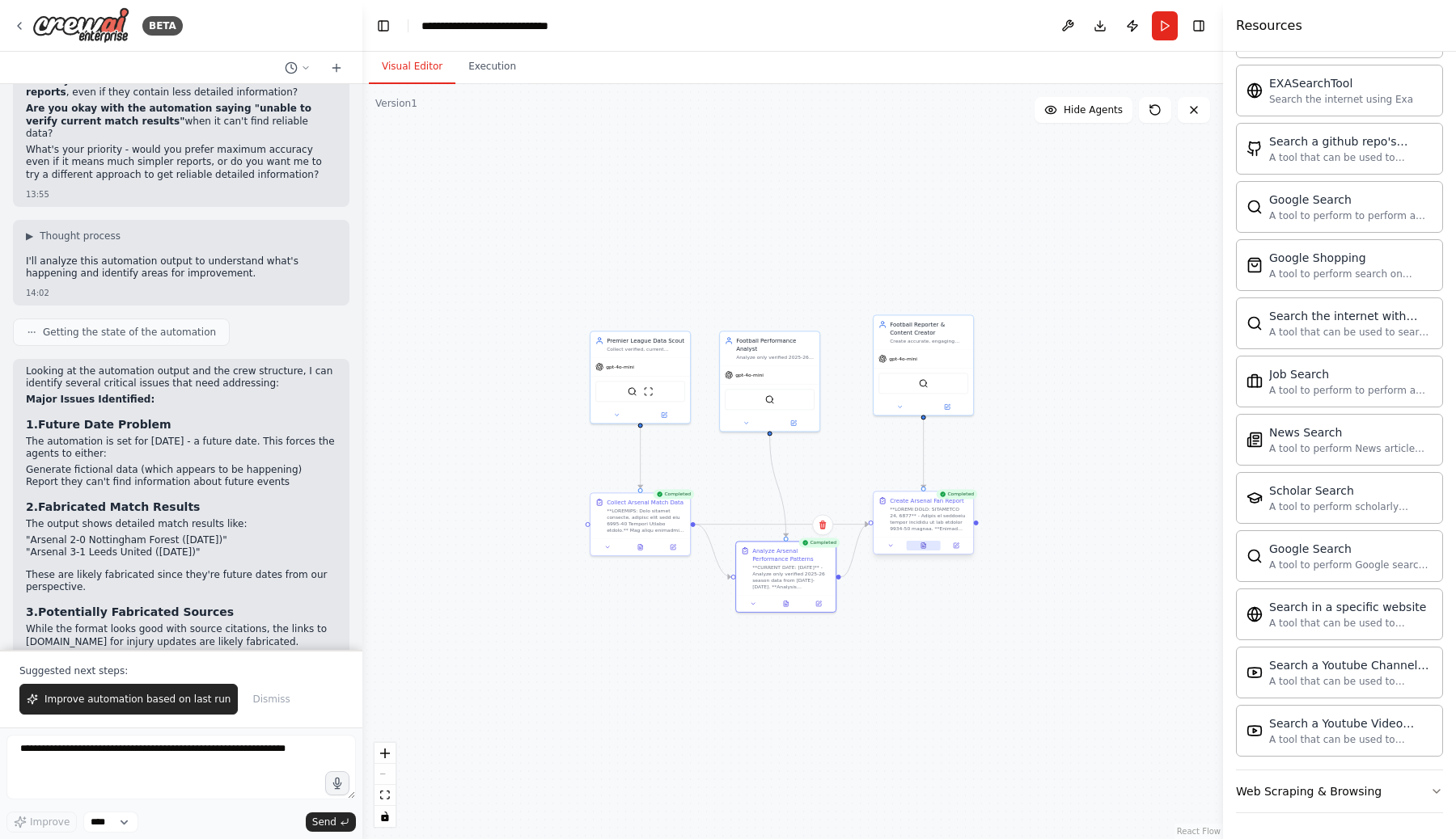
click at [919, 546] on button at bounding box center [923, 545] width 34 height 10
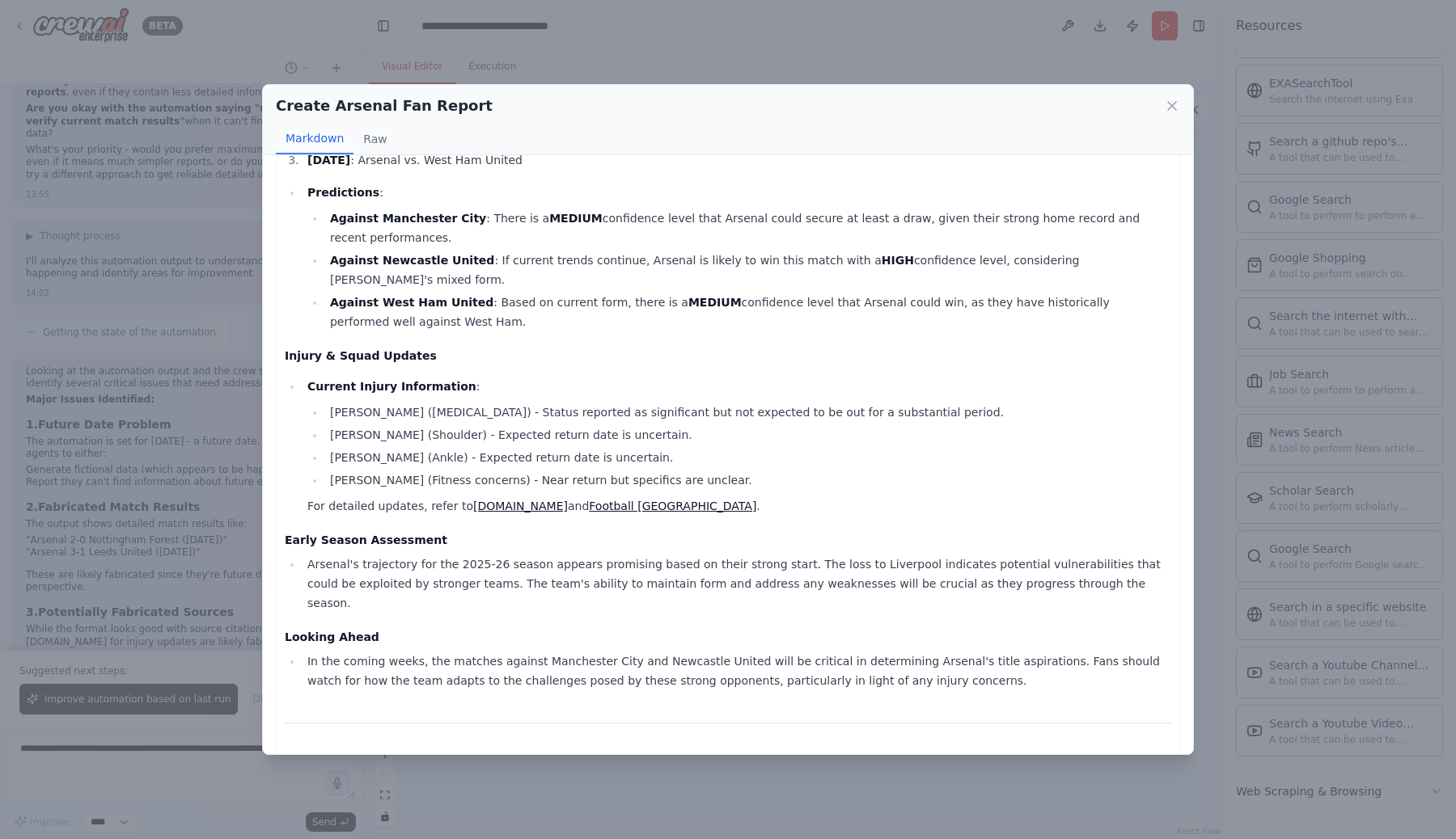
scroll to position [607, 0]
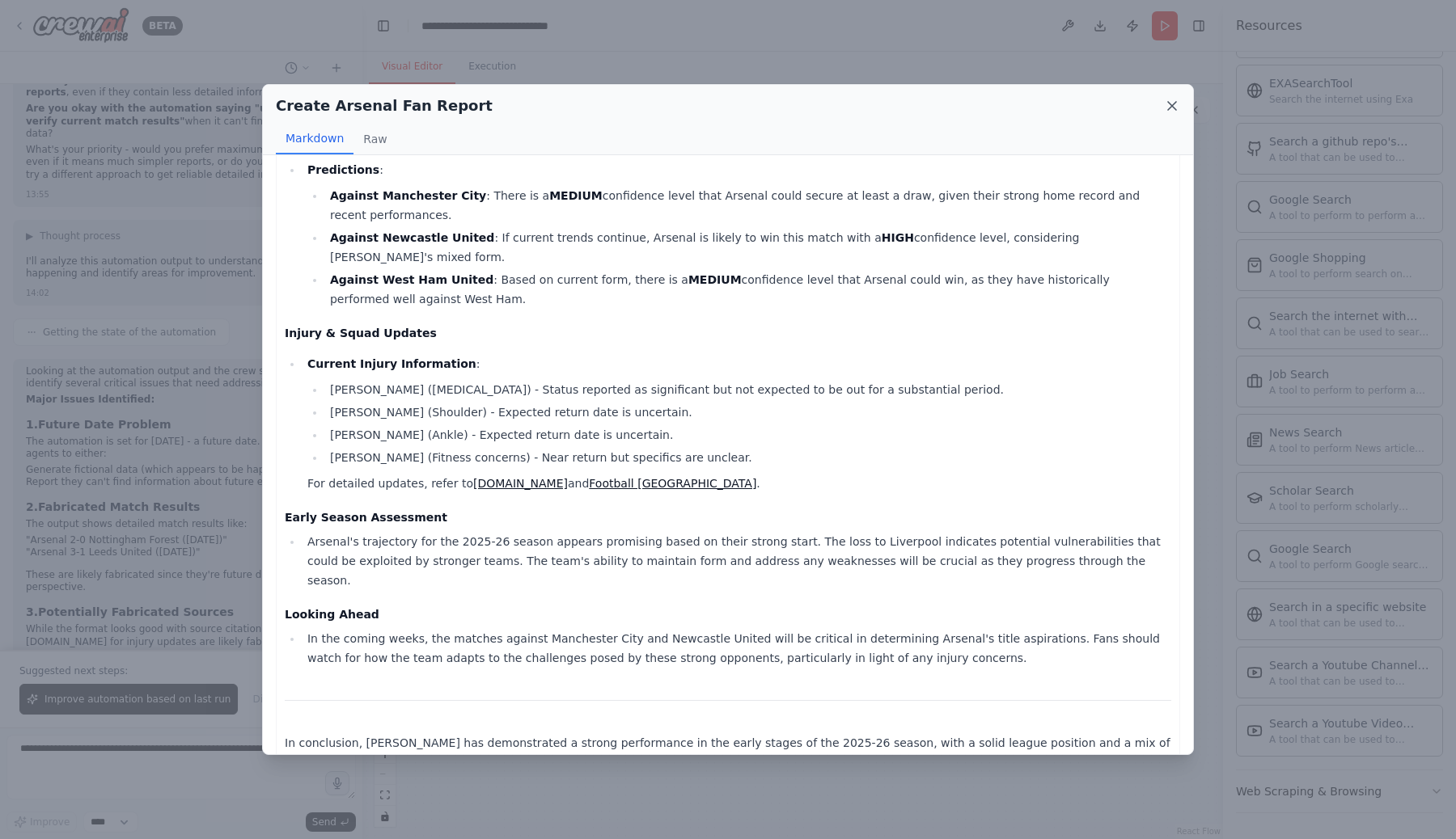
click at [1168, 107] on icon at bounding box center [1172, 106] width 17 height 17
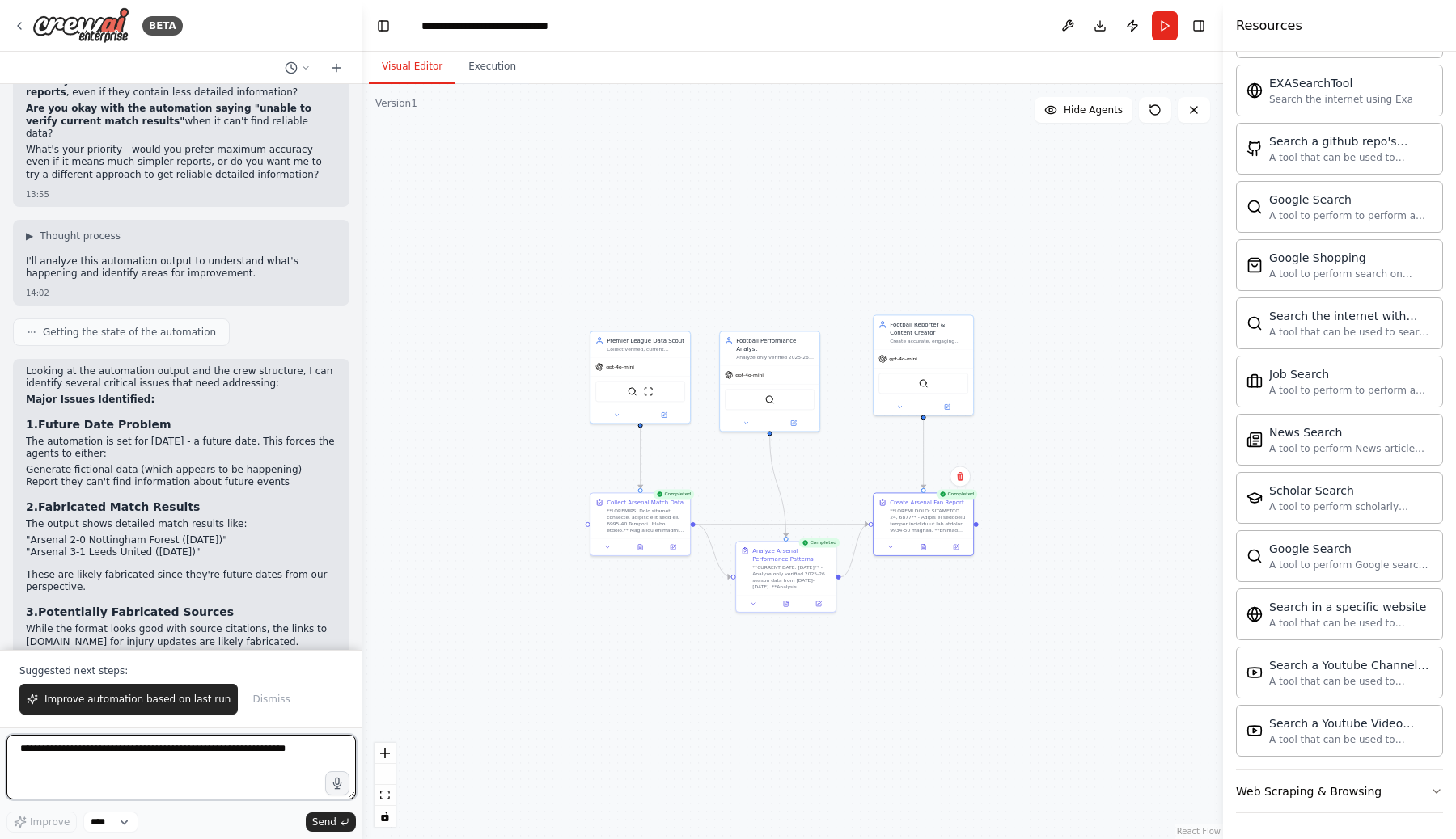
click at [73, 752] on textarea at bounding box center [181, 767] width 350 height 64
type textarea "**********"
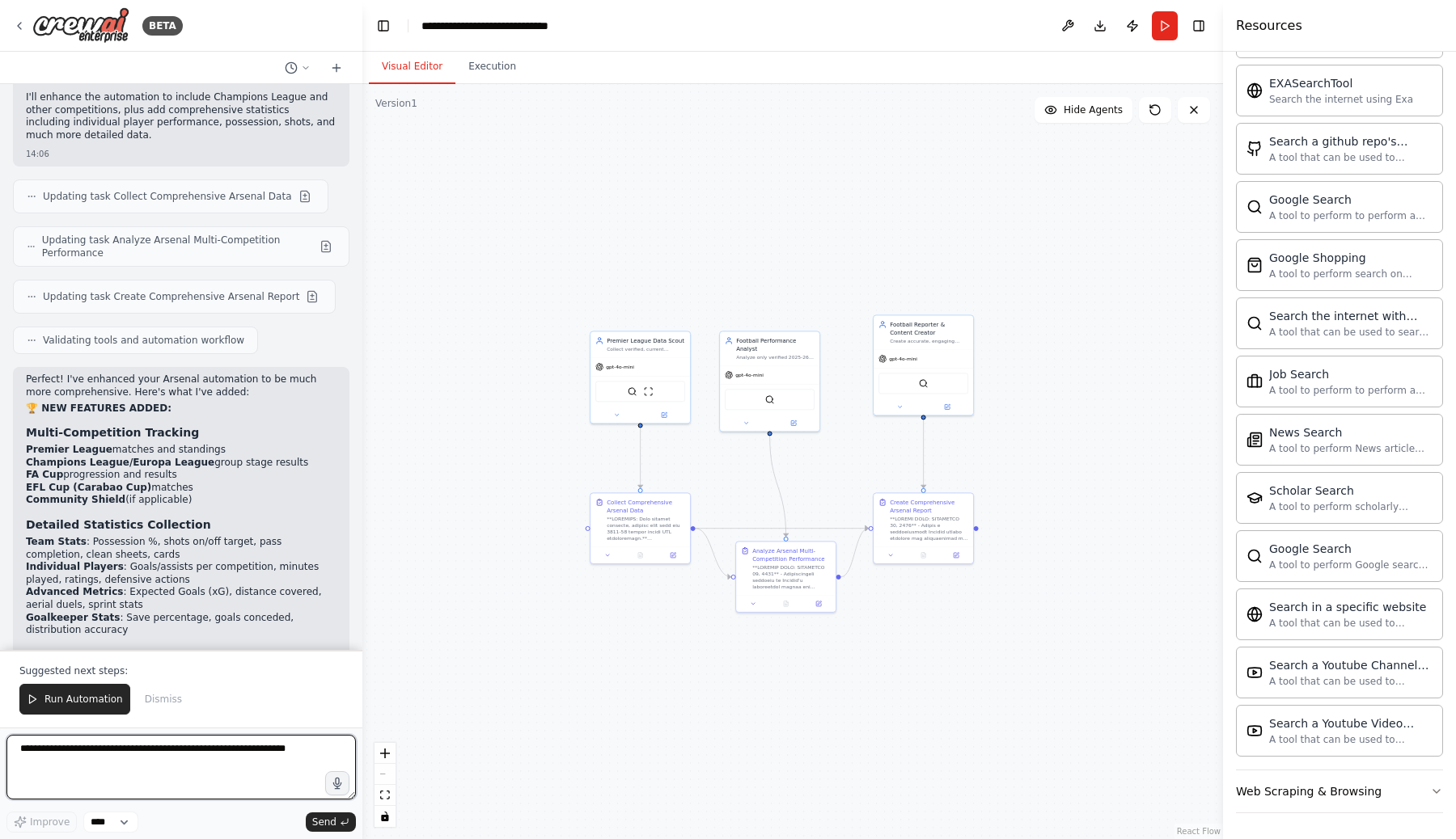
scroll to position [11678, 0]
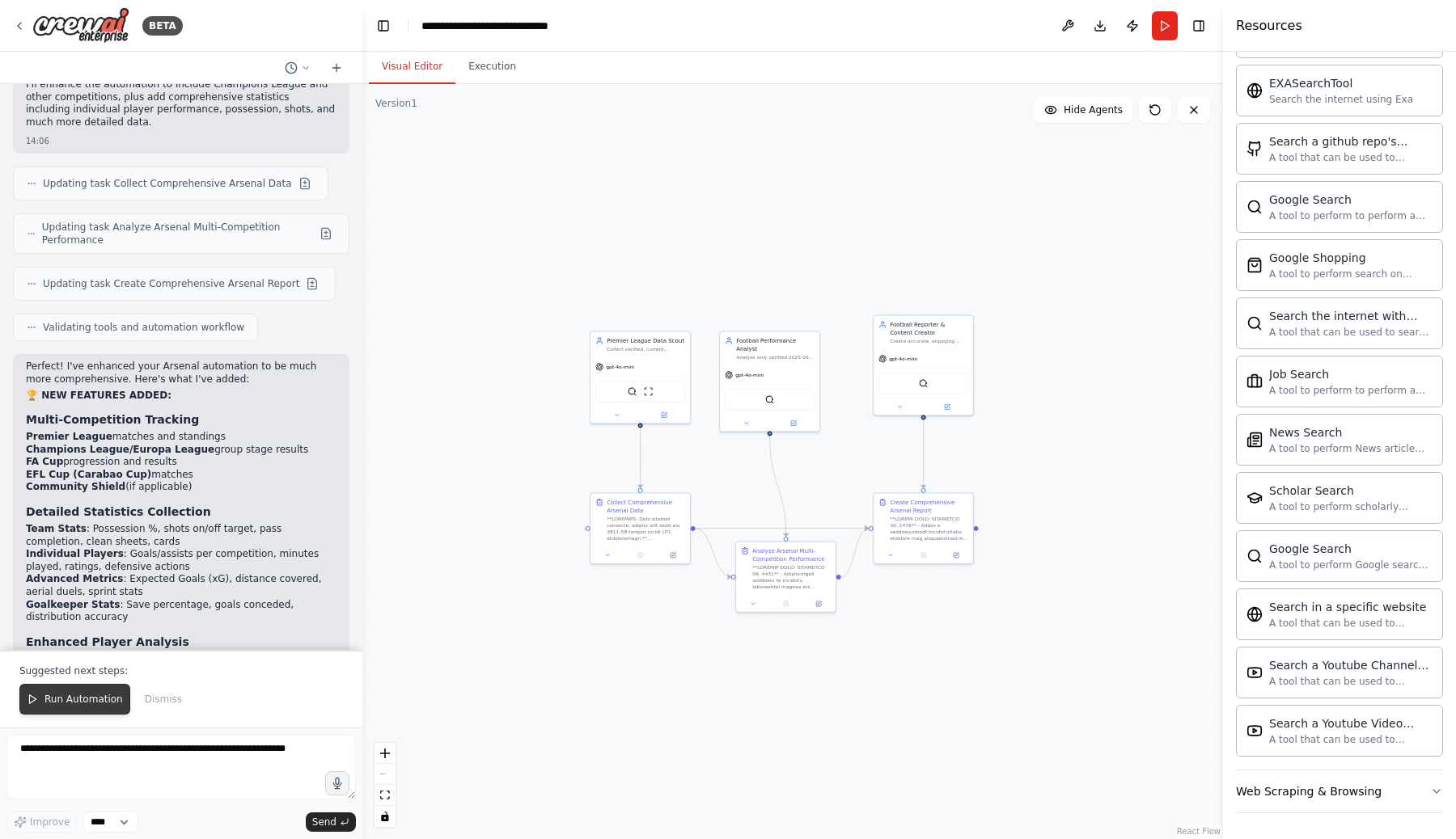
click at [59, 699] on span "Run Automation" at bounding box center [83, 699] width 78 height 13
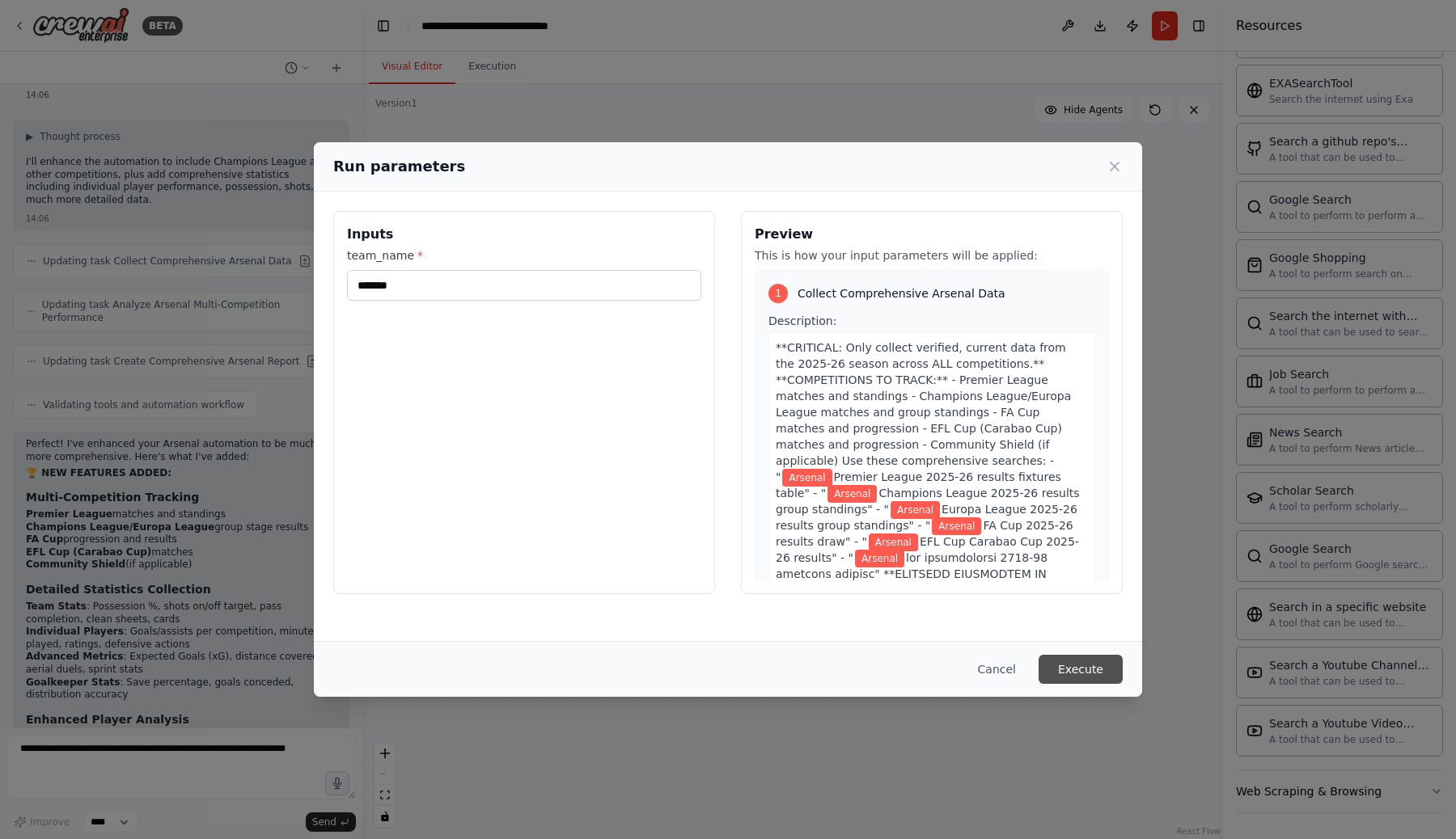
click at [1093, 668] on button "Execute" at bounding box center [1081, 670] width 84 height 29
